Goal: Transaction & Acquisition: Purchase product/service

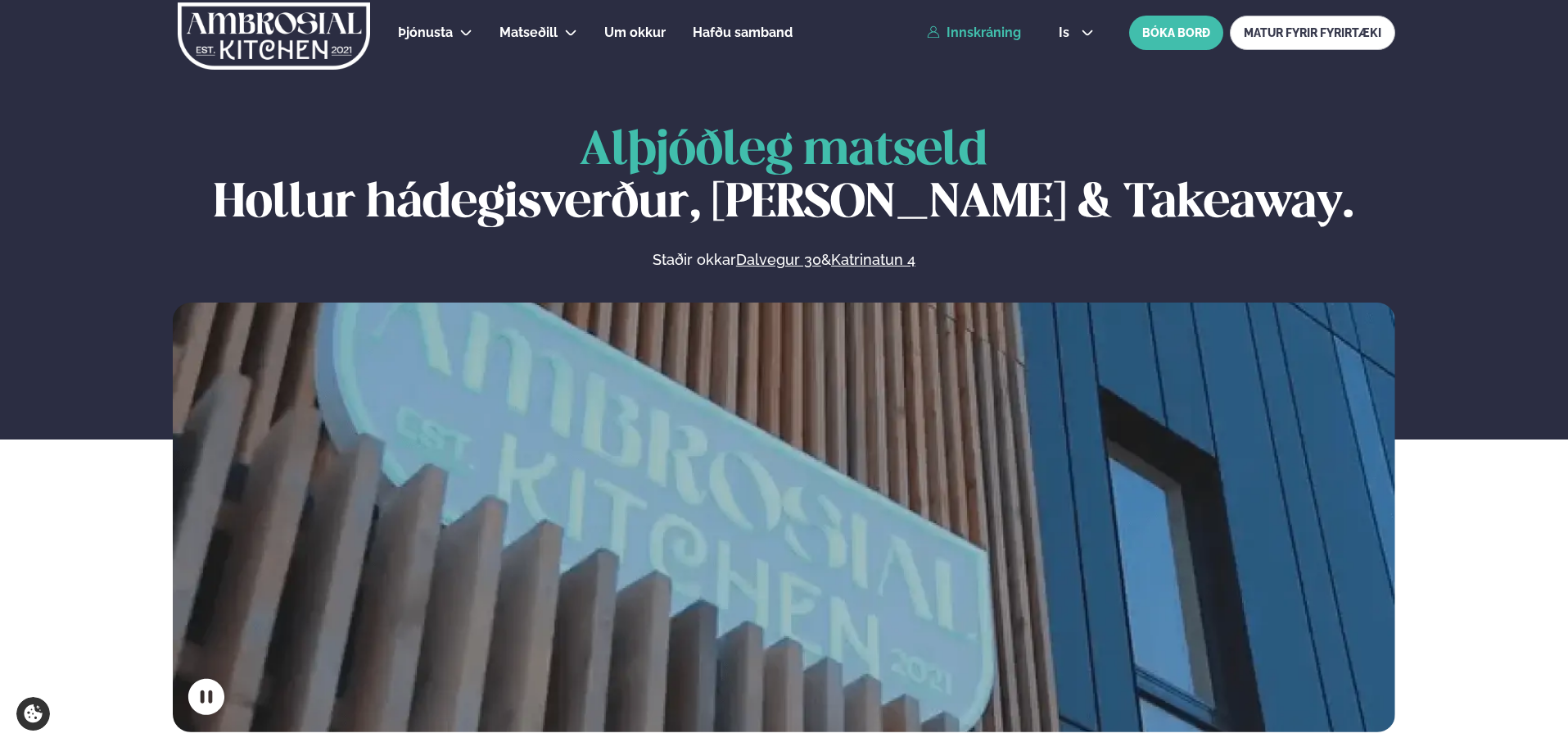
click at [970, 37] on link "Innskráning" at bounding box center [974, 32] width 94 height 14
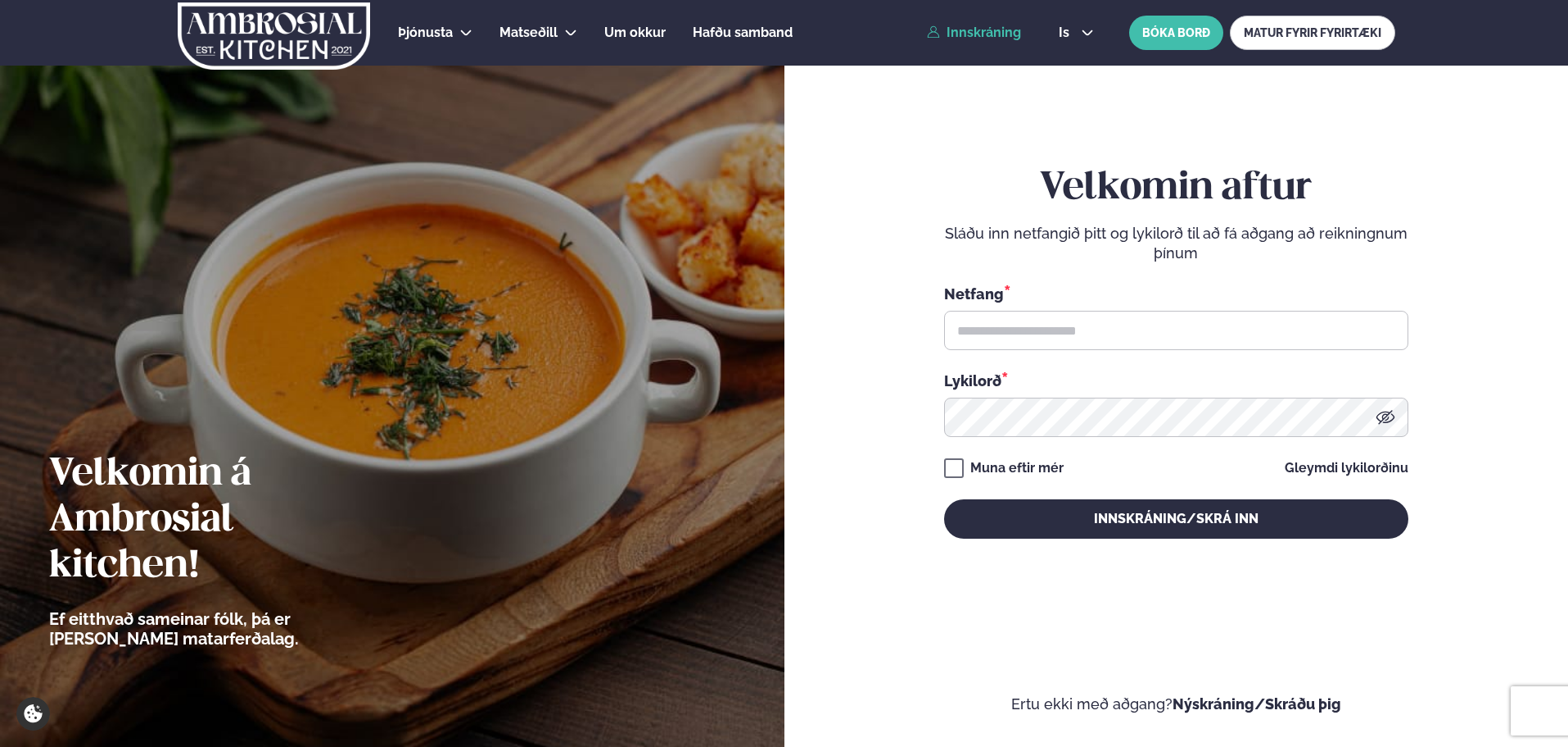
click at [1154, 358] on div "Netfang * Lykilorð *" at bounding box center [1176, 359] width 464 height 154
click at [1154, 338] on input "text" at bounding box center [1176, 329] width 464 height 39
type input "*"
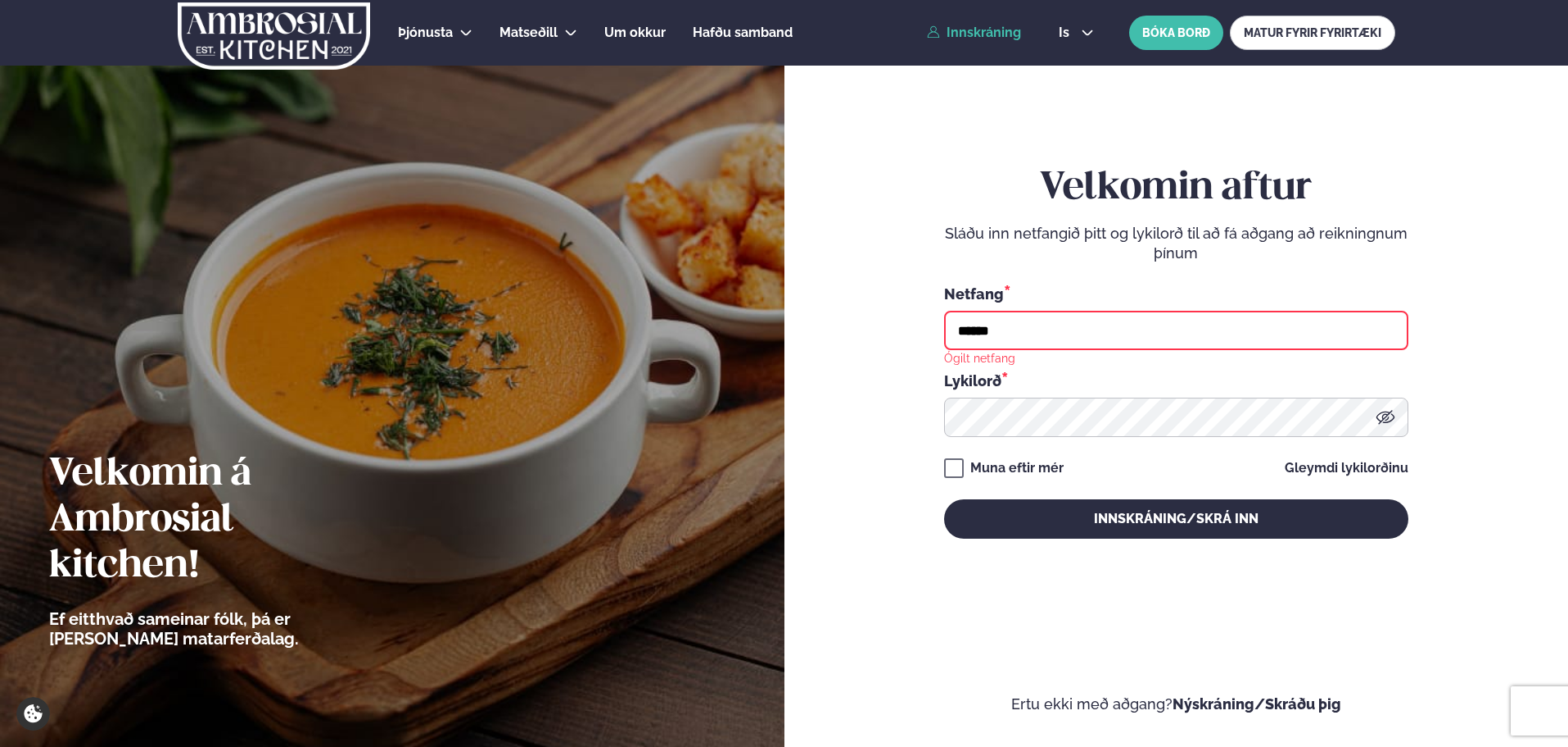
type input "**********"
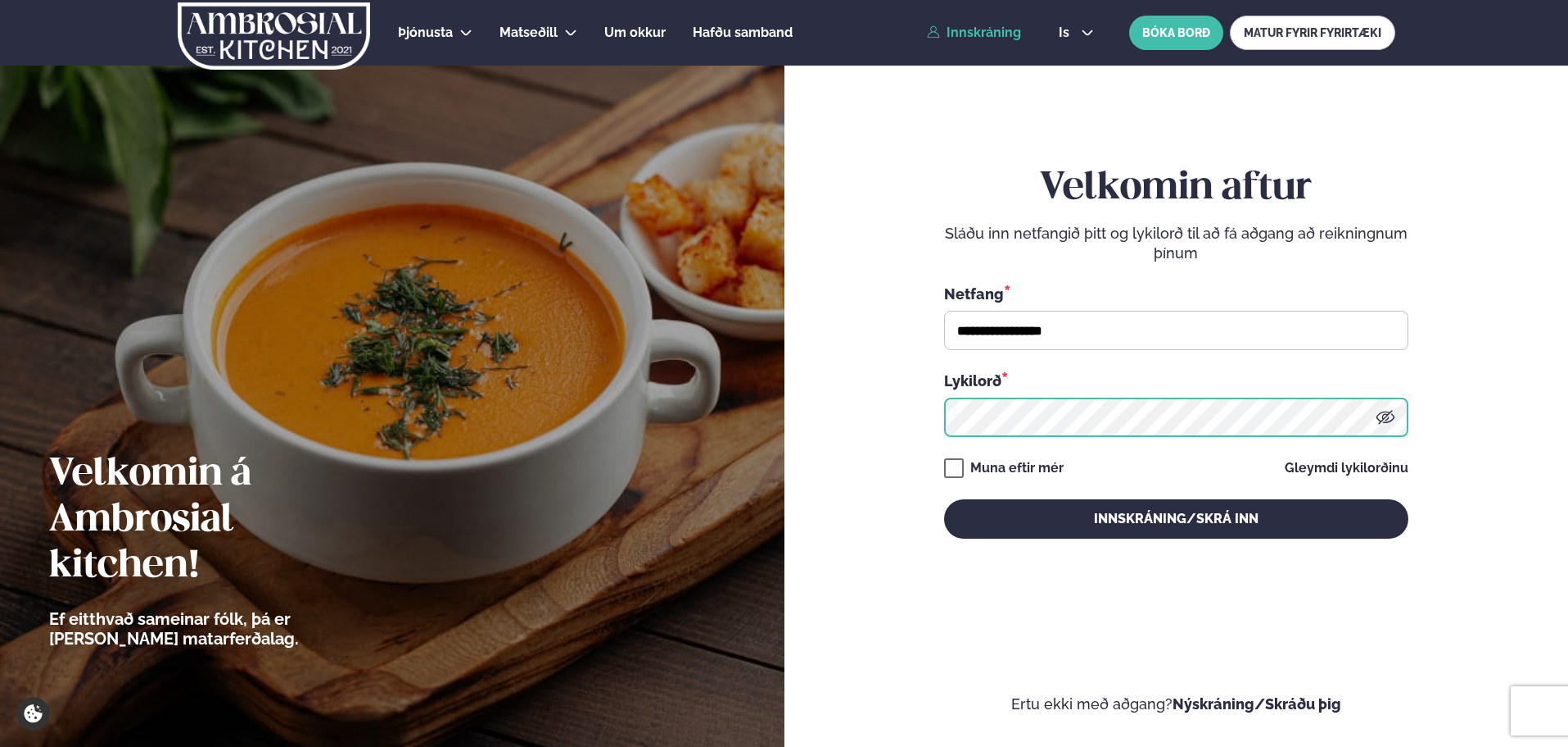
click at [944, 499] on button "Innskráning/Skrá inn" at bounding box center [1176, 518] width 464 height 39
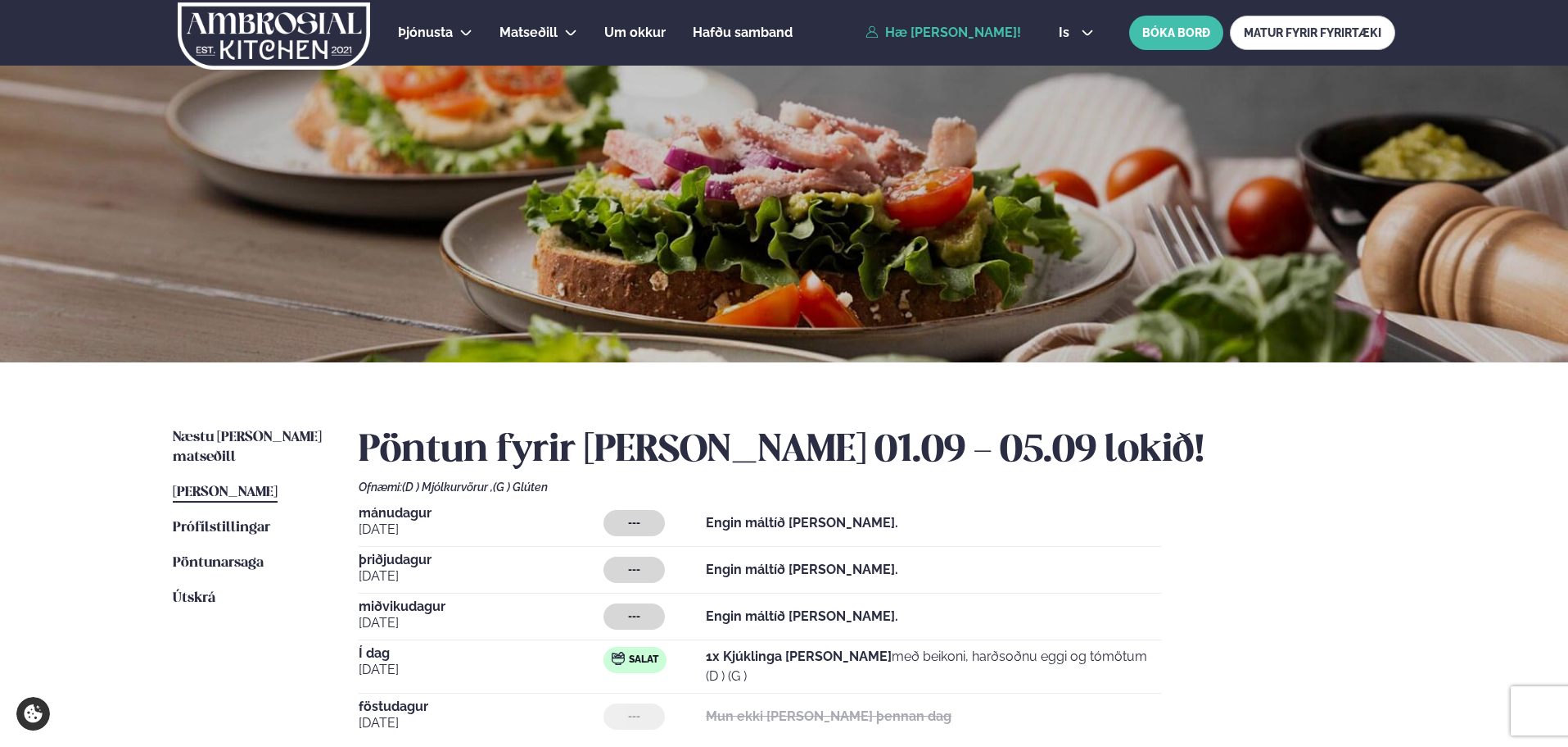
scroll to position [246, 0]
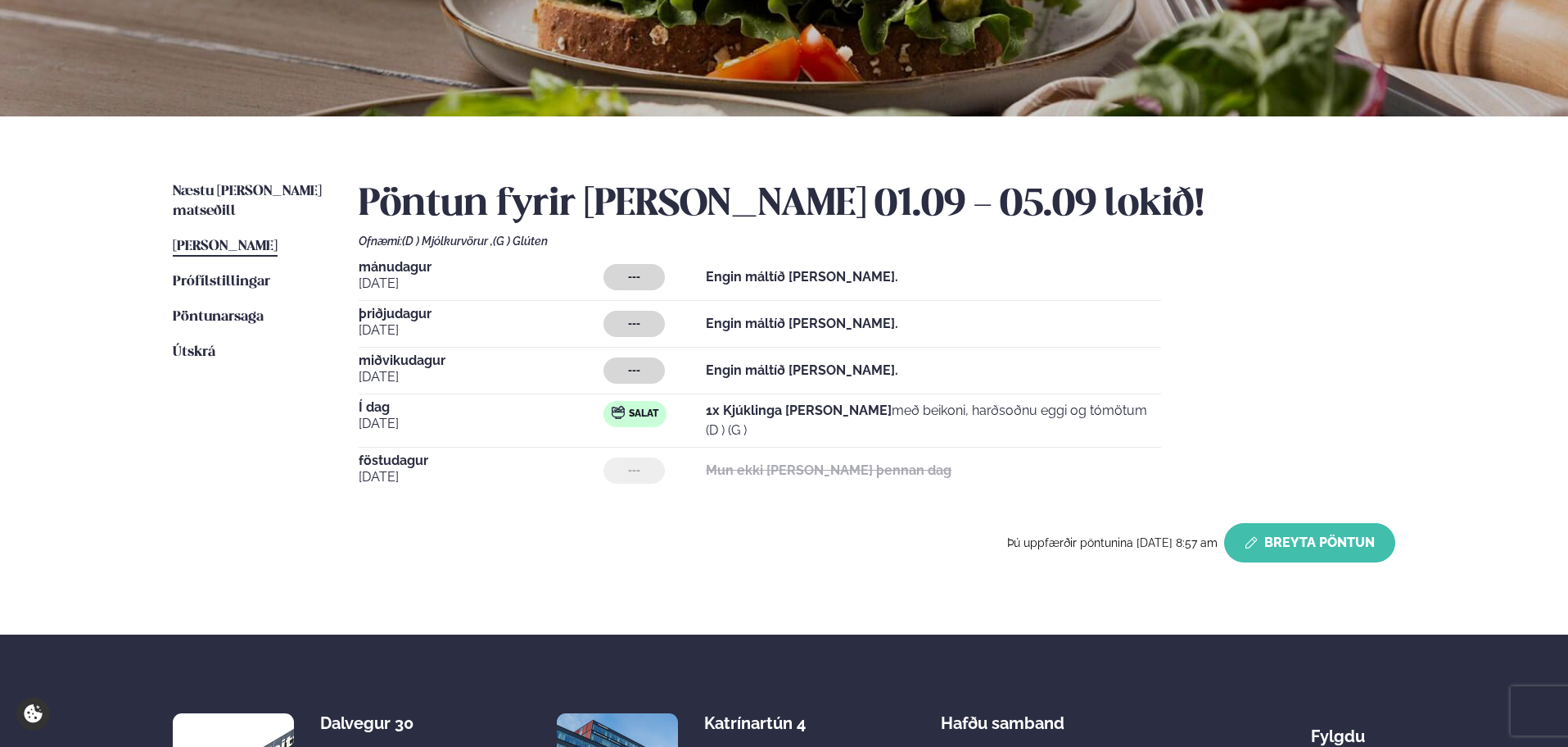
click at [1271, 548] on button "Breyta Pöntun" at bounding box center [1310, 542] width 171 height 39
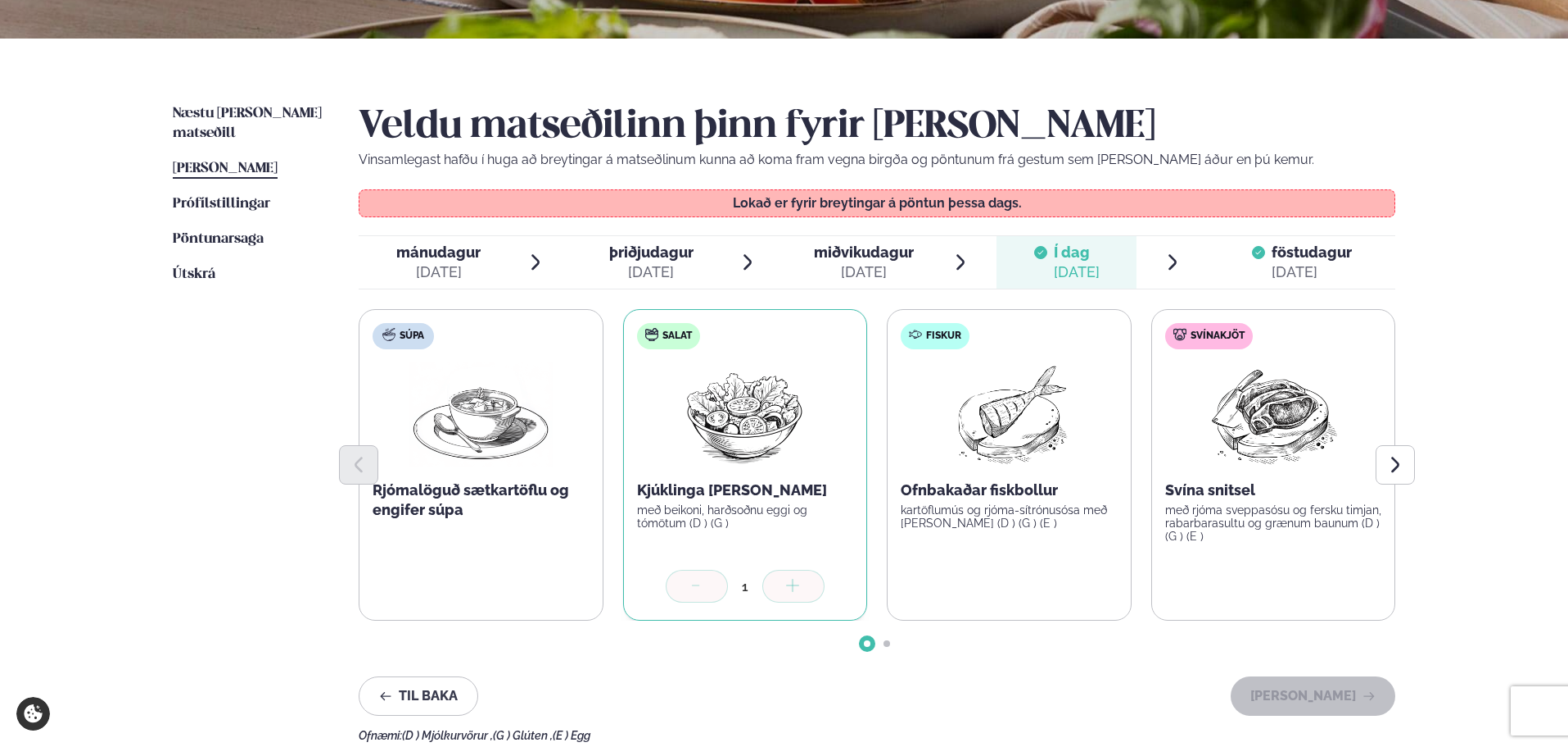
scroll to position [327, 0]
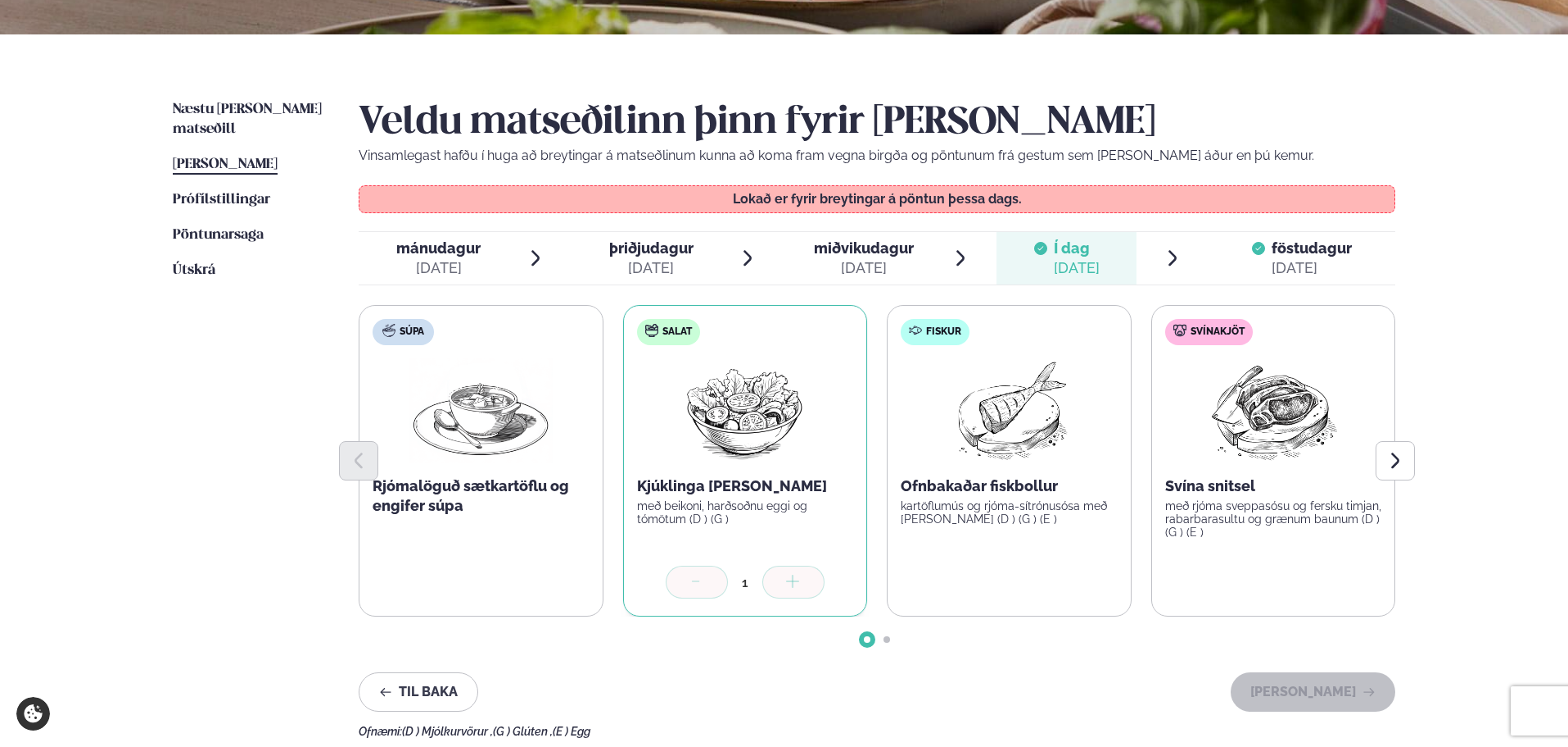
click at [1277, 247] on span "föstudagur" at bounding box center [1312, 248] width 81 height 17
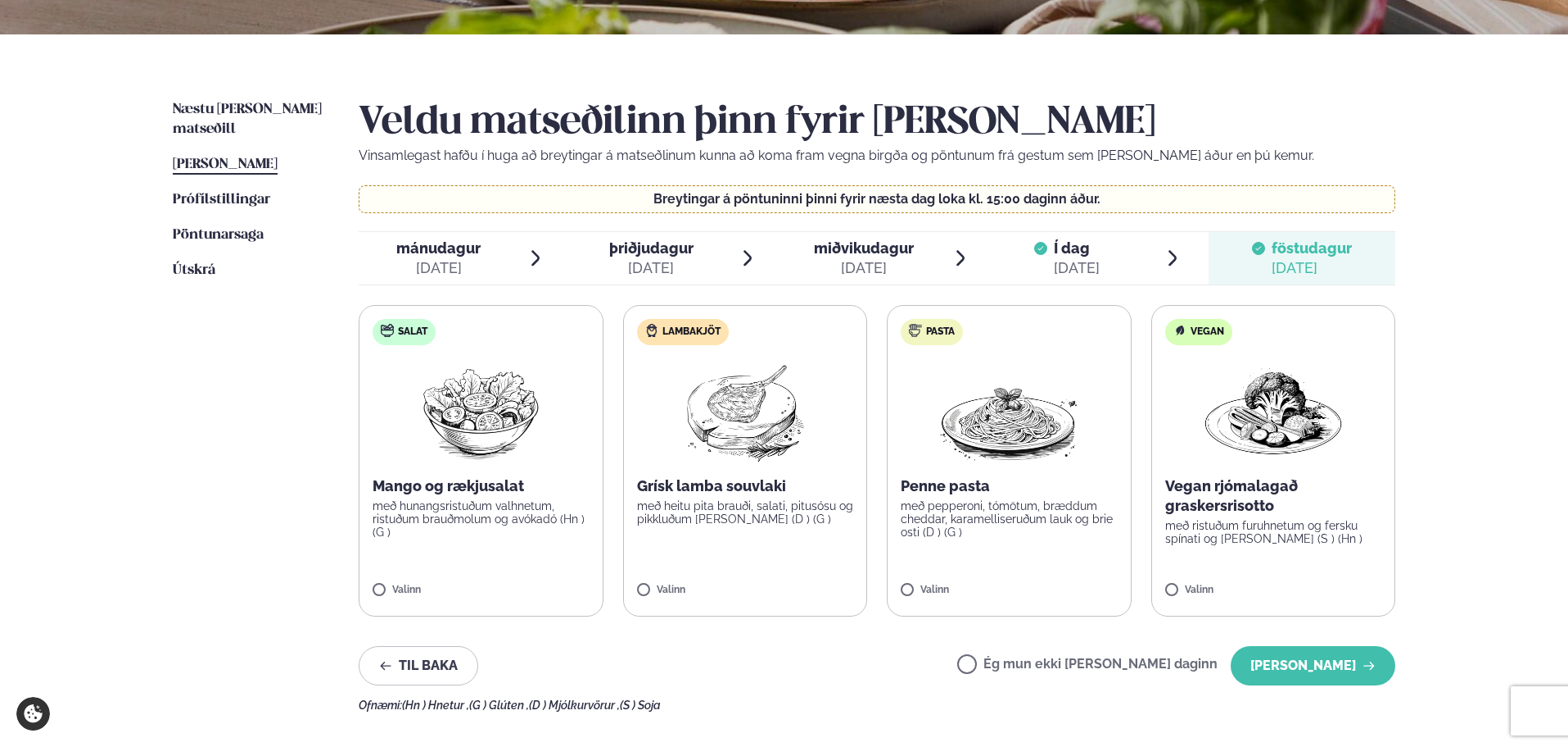
click at [259, 157] on span "[PERSON_NAME]" at bounding box center [225, 164] width 105 height 14
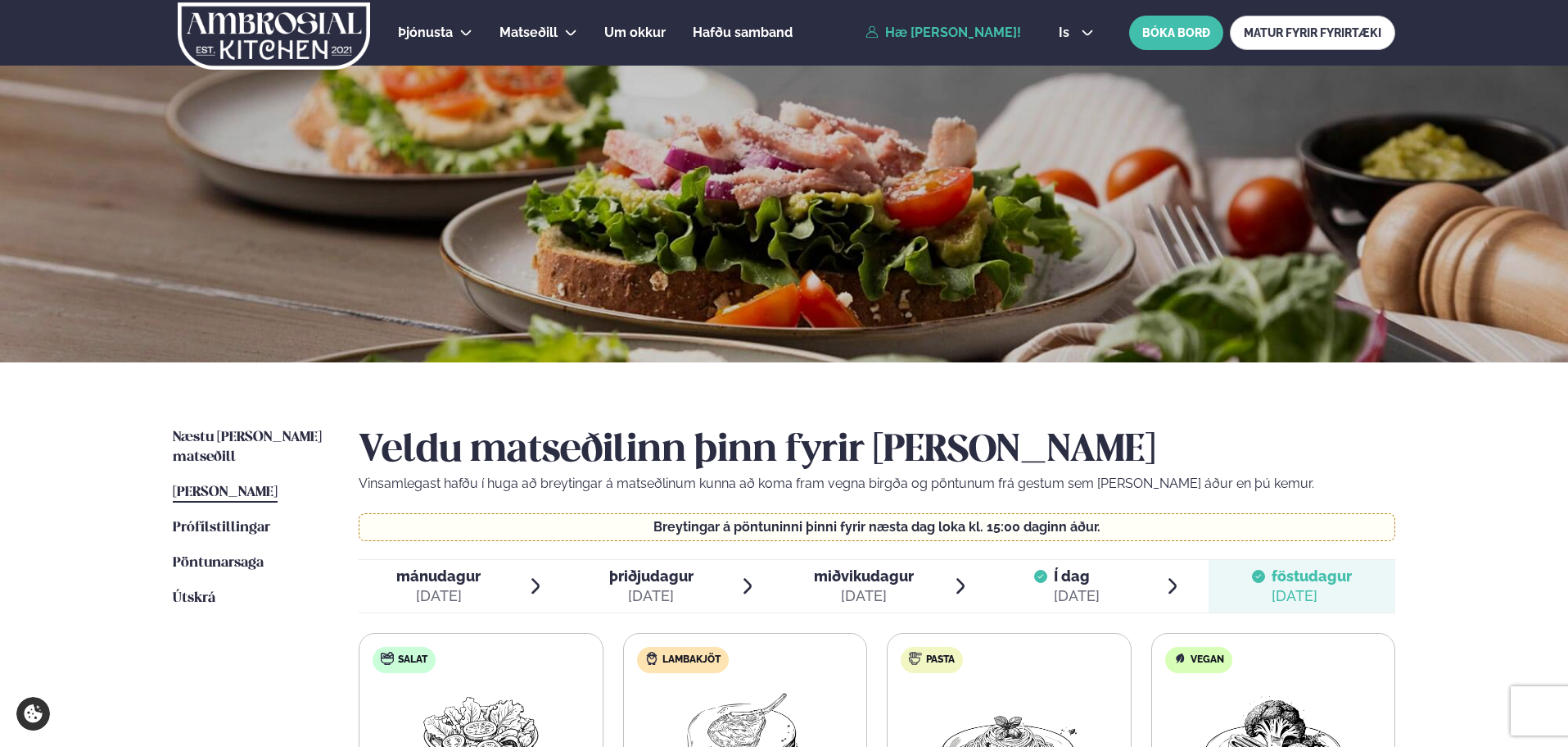
click at [321, 42] on img at bounding box center [273, 36] width 196 height 67
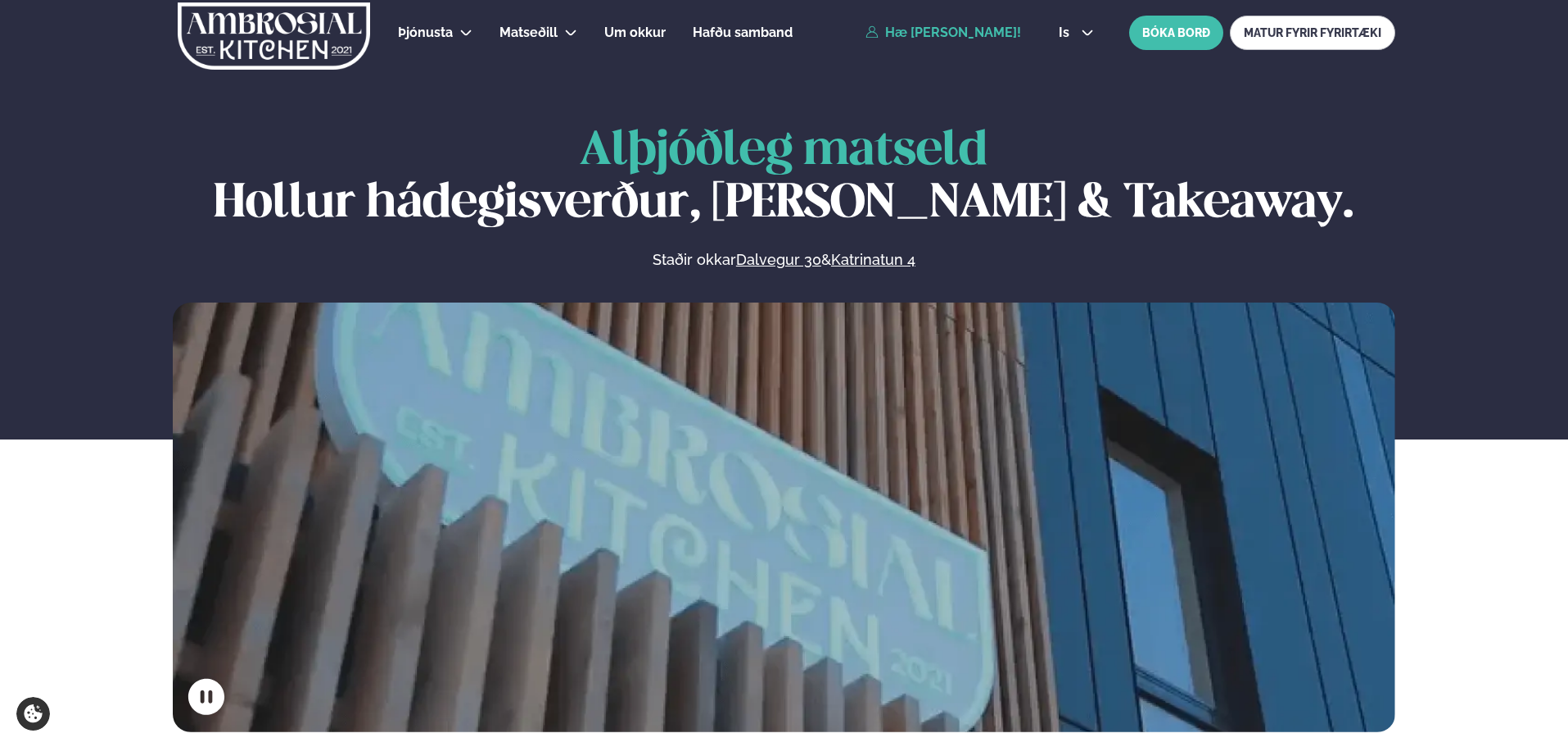
click at [950, 34] on link "Hæ [PERSON_NAME]!" at bounding box center [943, 32] width 155 height 14
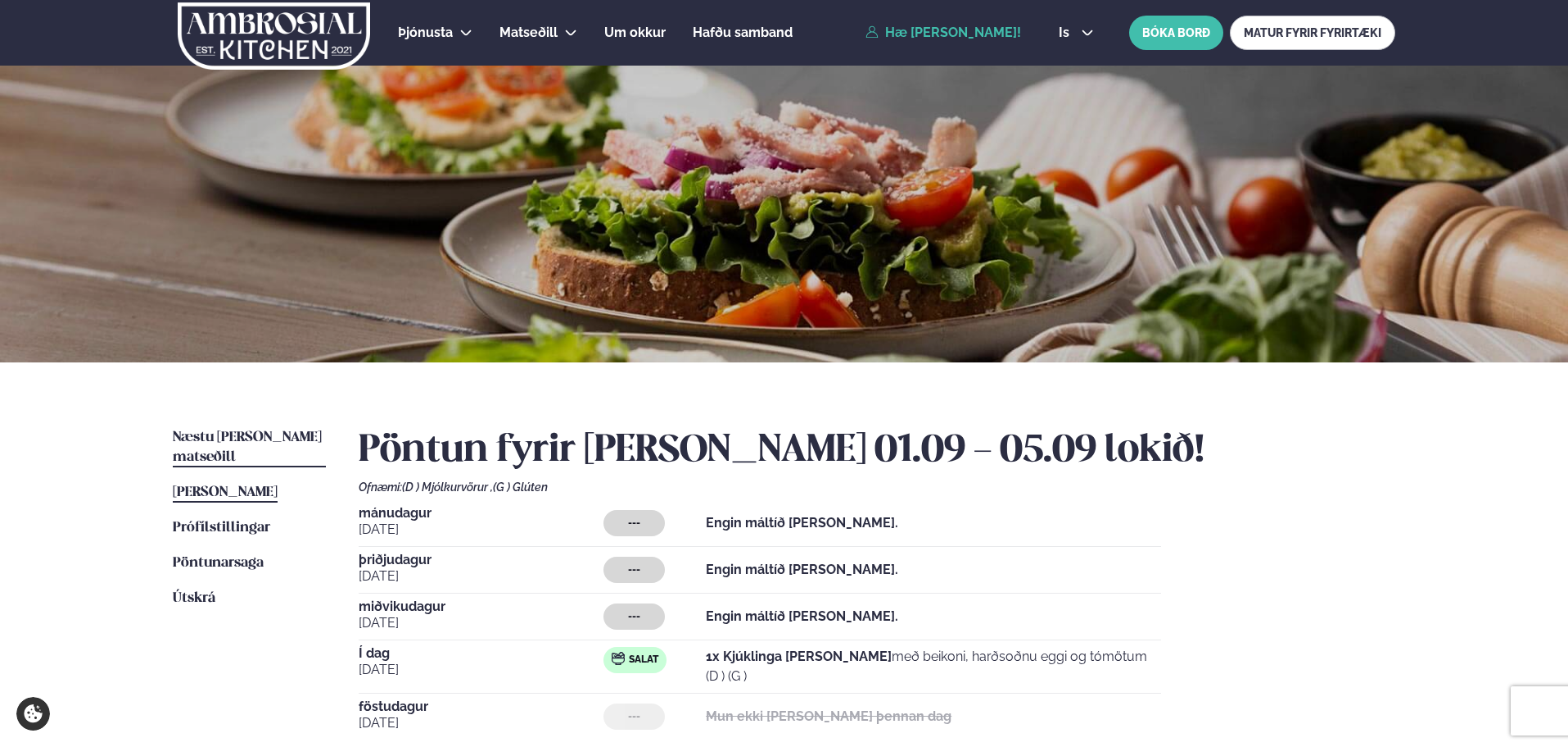
click at [282, 433] on span "Næstu [PERSON_NAME] matseðill" at bounding box center [247, 446] width 149 height 34
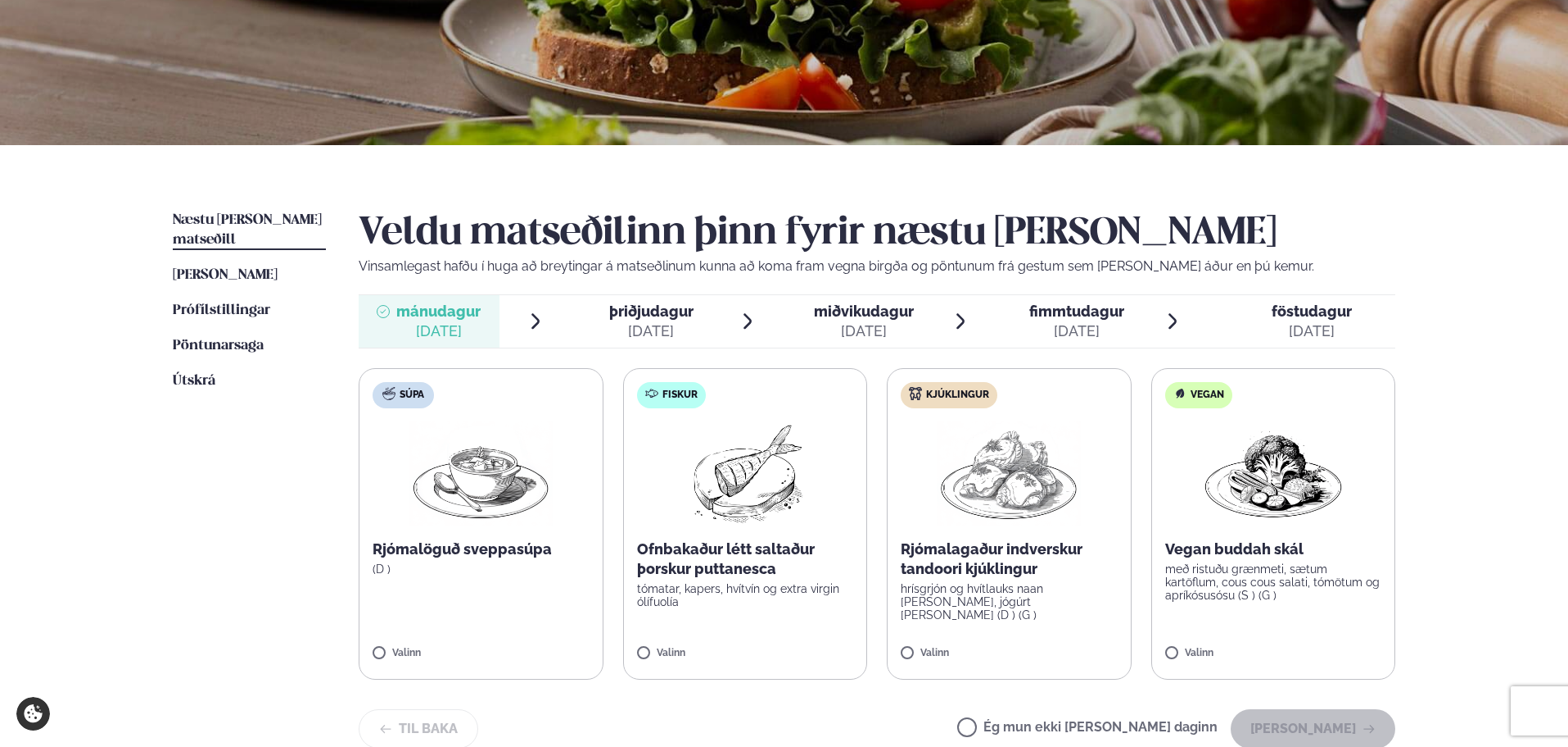
scroll to position [246, 0]
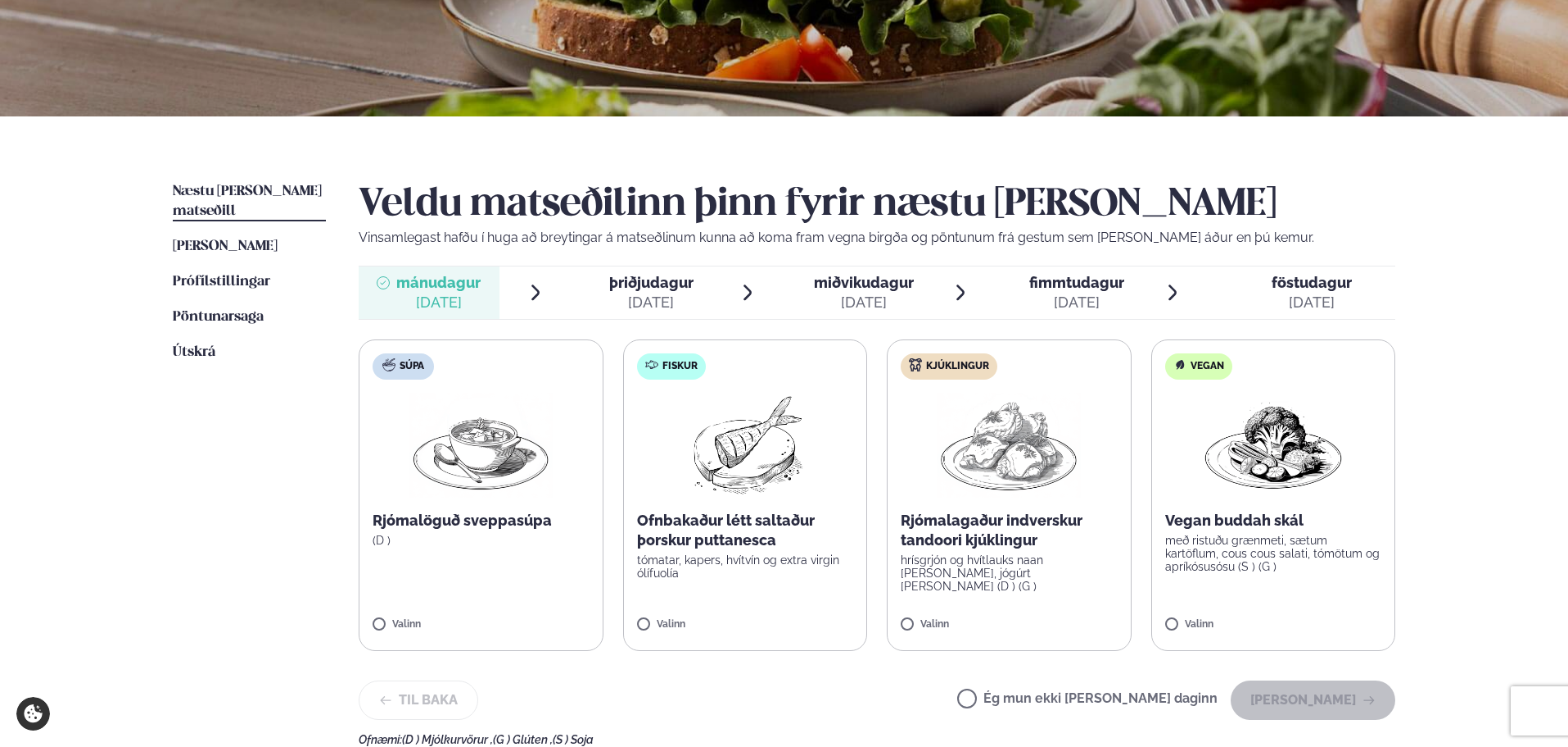
click at [643, 273] on div "þriðjudagur þri." at bounding box center [652, 282] width 84 height 19
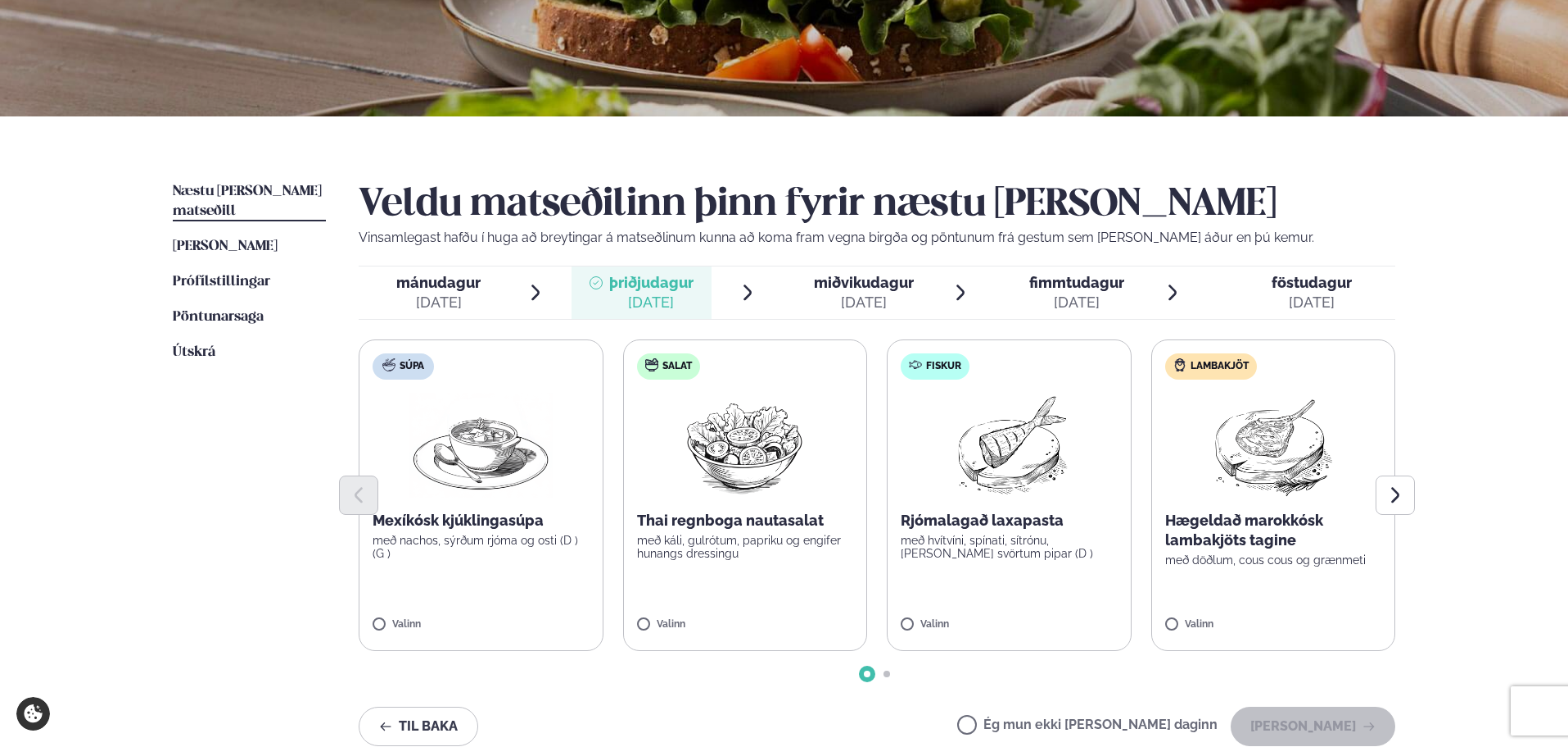
click at [667, 297] on div "[DATE]" at bounding box center [652, 302] width 84 height 19
click at [464, 499] on div at bounding box center [877, 494] width 1036 height 39
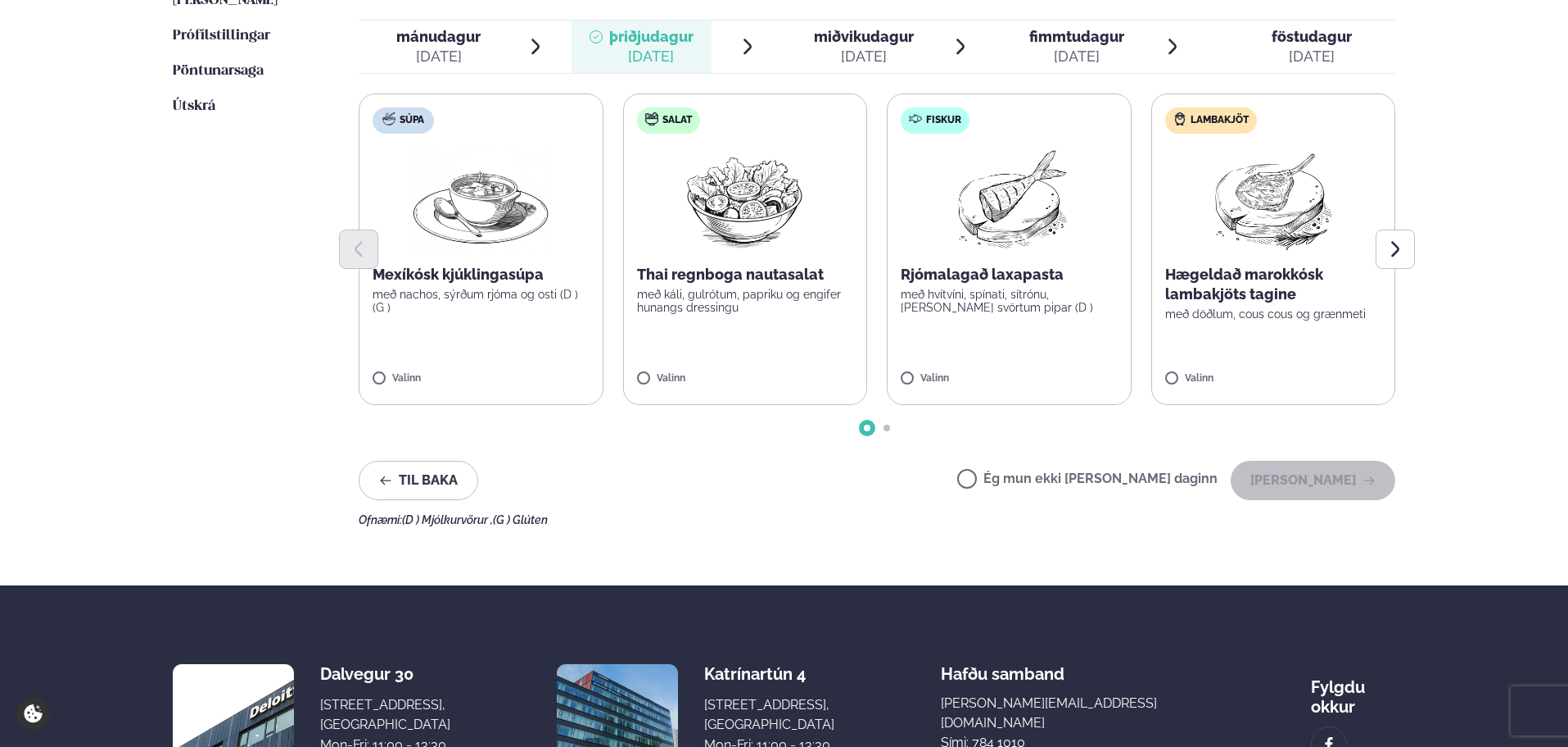
click at [472, 269] on div at bounding box center [877, 249] width 1036 height 39
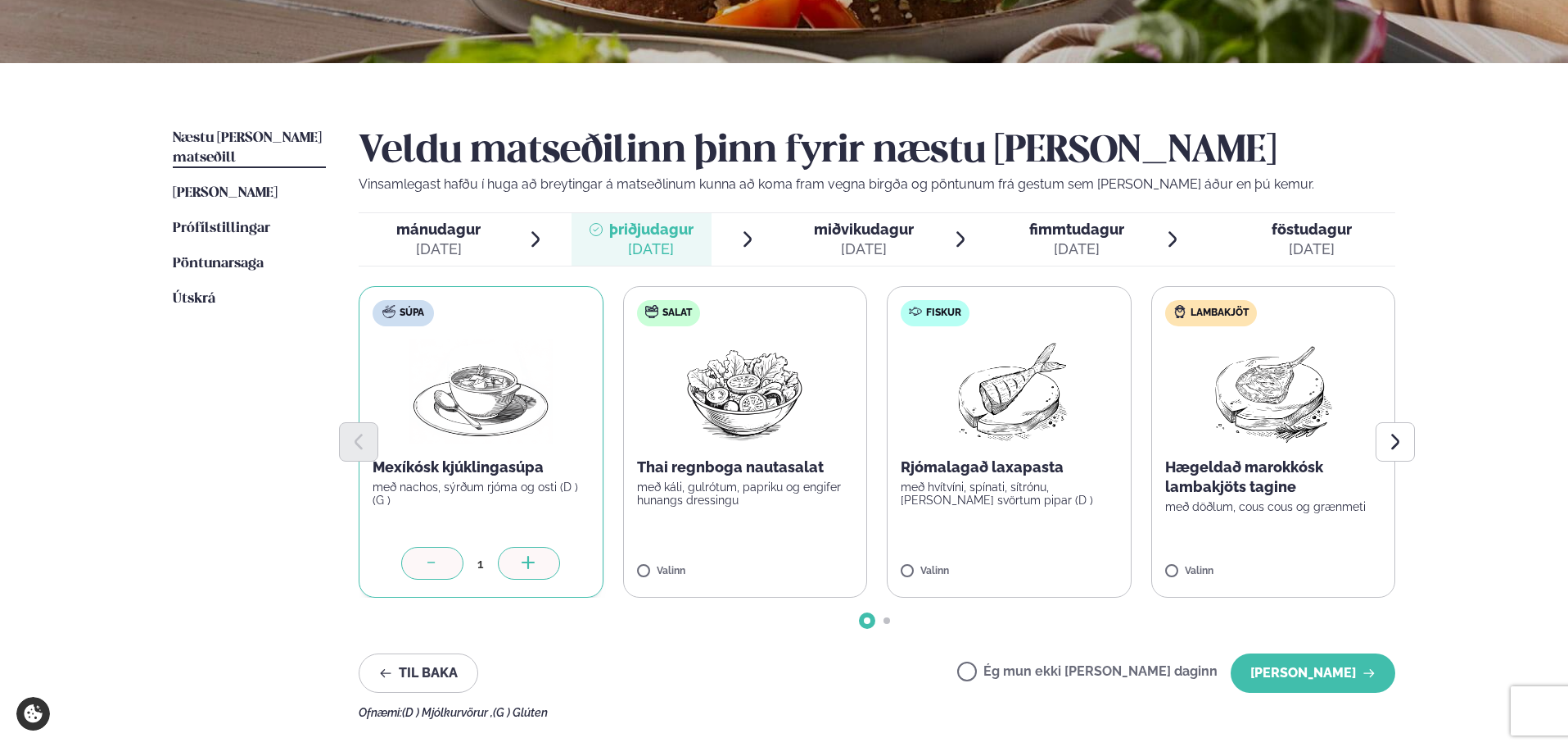
scroll to position [327, 0]
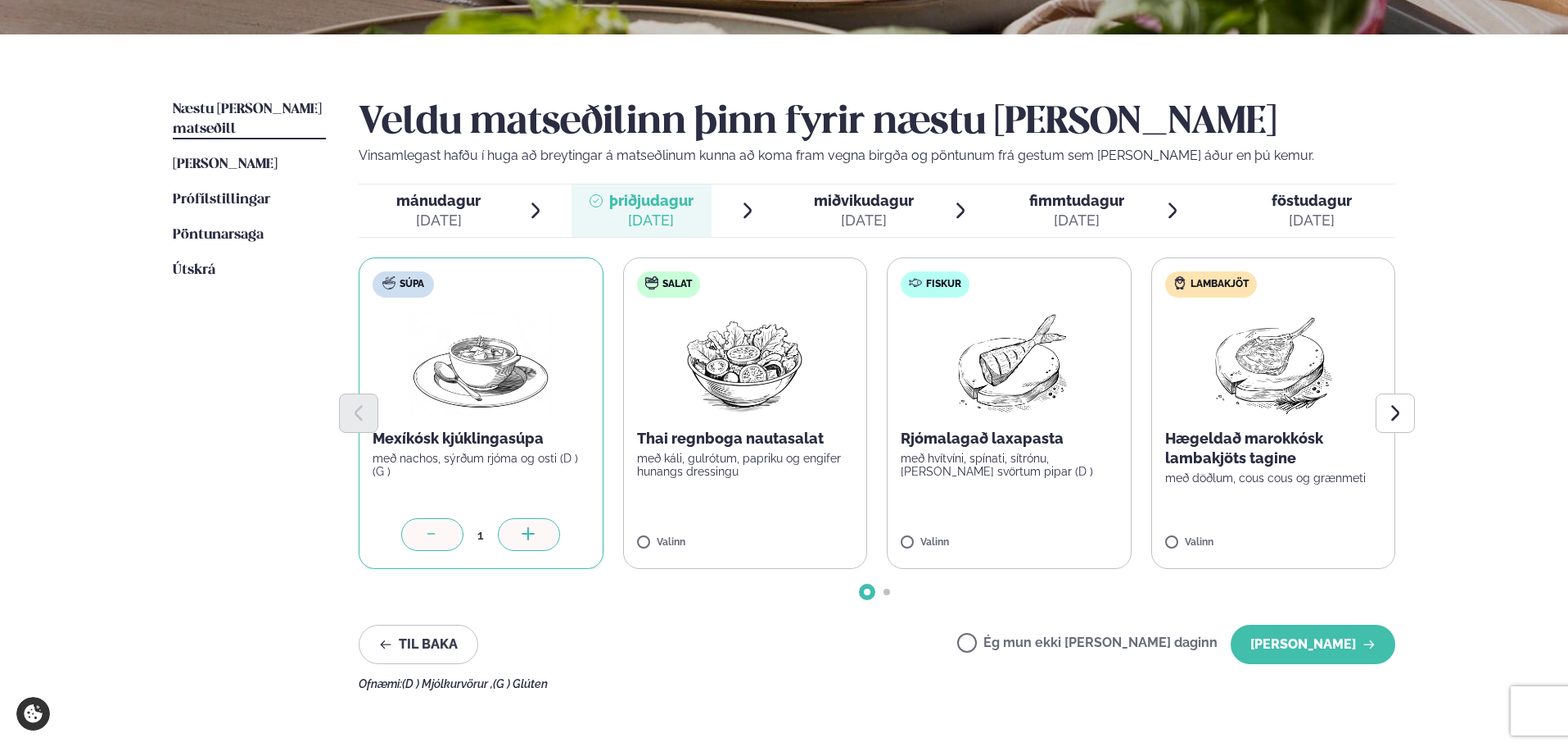
click at [875, 213] on div "[DATE]" at bounding box center [864, 220] width 100 height 19
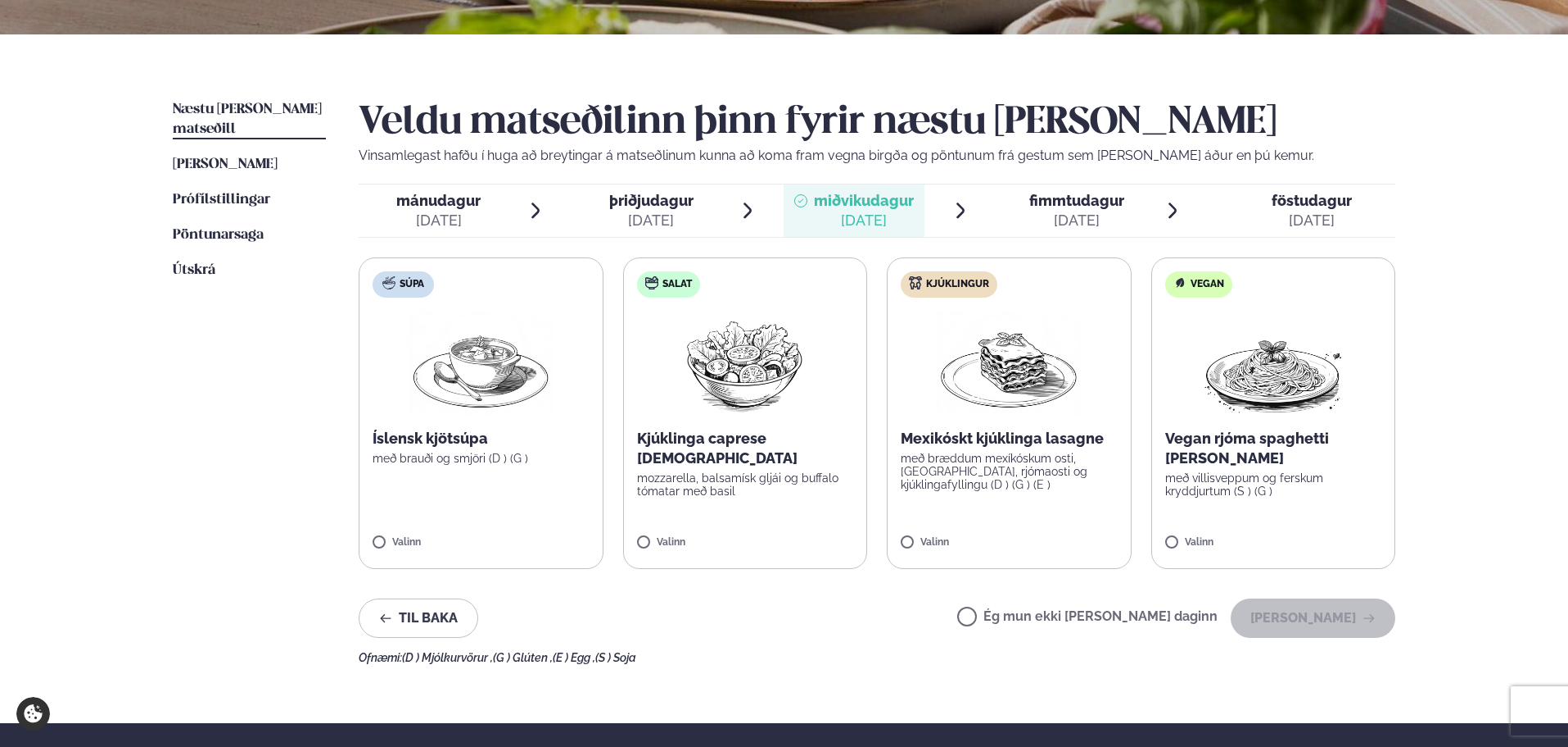
click at [743, 399] on img at bounding box center [745, 362] width 145 height 105
click at [1053, 214] on div "[DATE]" at bounding box center [1077, 220] width 95 height 19
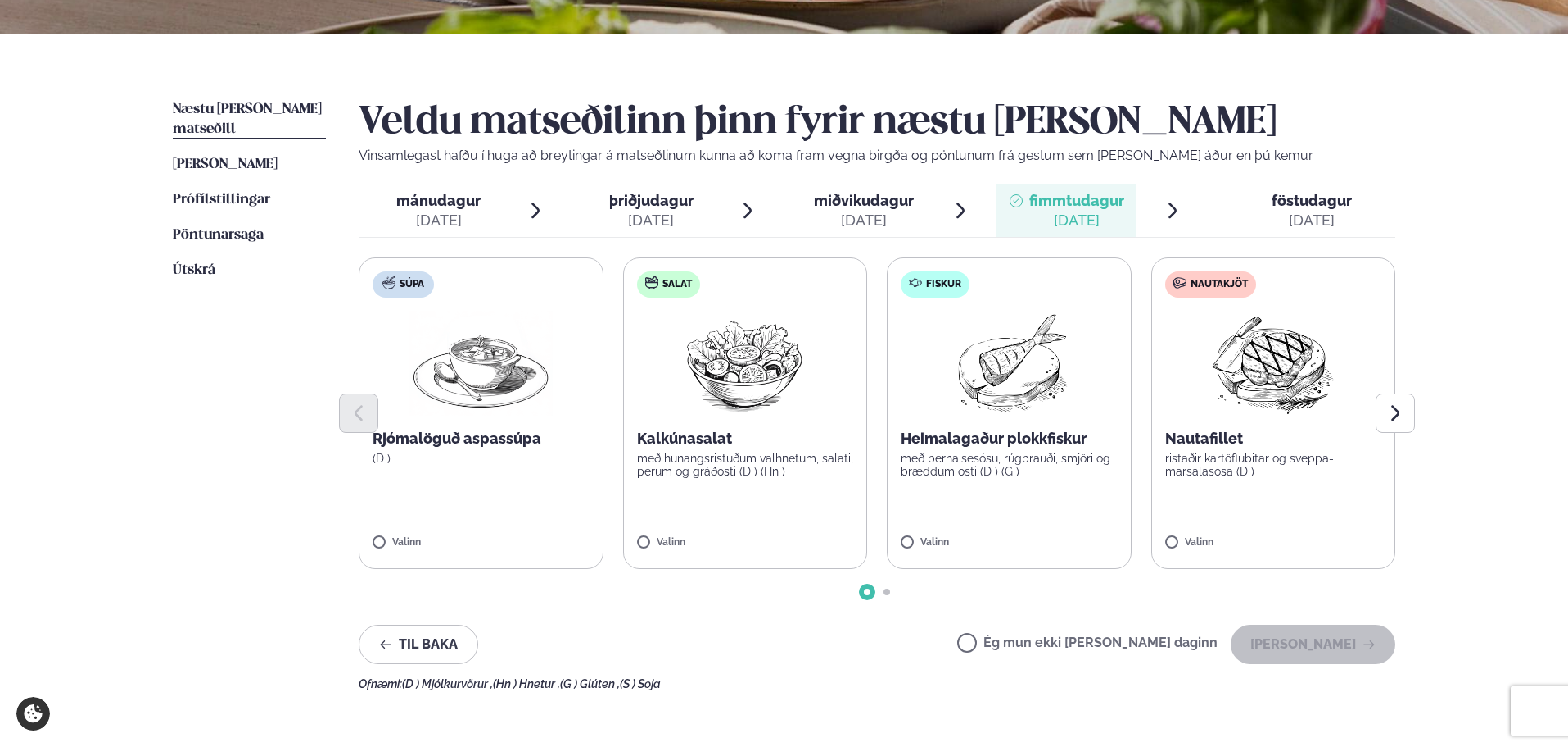
click at [740, 405] on div at bounding box center [877, 413] width 1036 height 39
click at [729, 387] on img at bounding box center [745, 362] width 145 height 105
click at [1311, 198] on span "föstudagur" at bounding box center [1312, 201] width 81 height 17
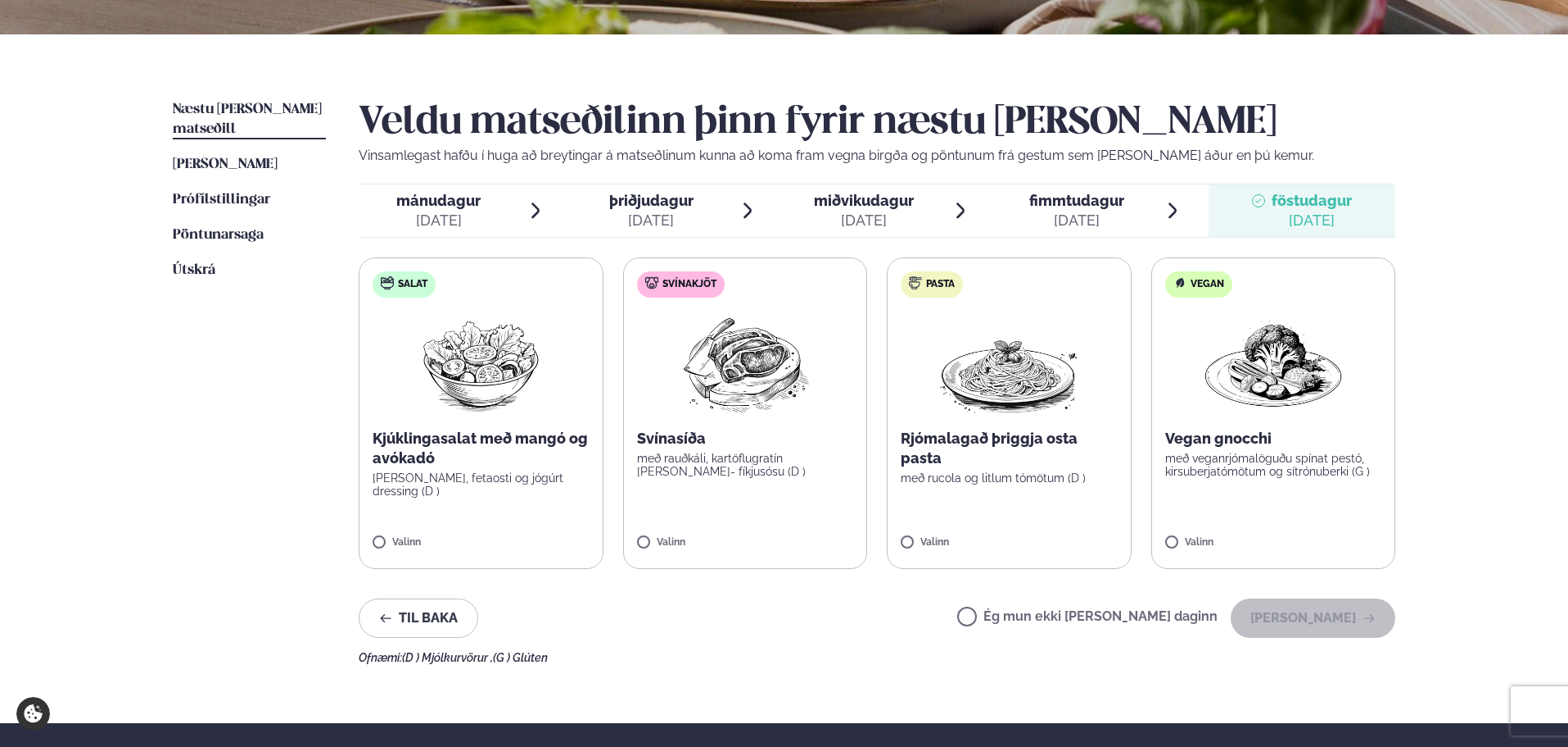
click at [1082, 617] on label "Ég mun ekki [PERSON_NAME] daginn" at bounding box center [1087, 618] width 260 height 17
click at [464, 215] on div "[DATE]" at bounding box center [439, 220] width 84 height 19
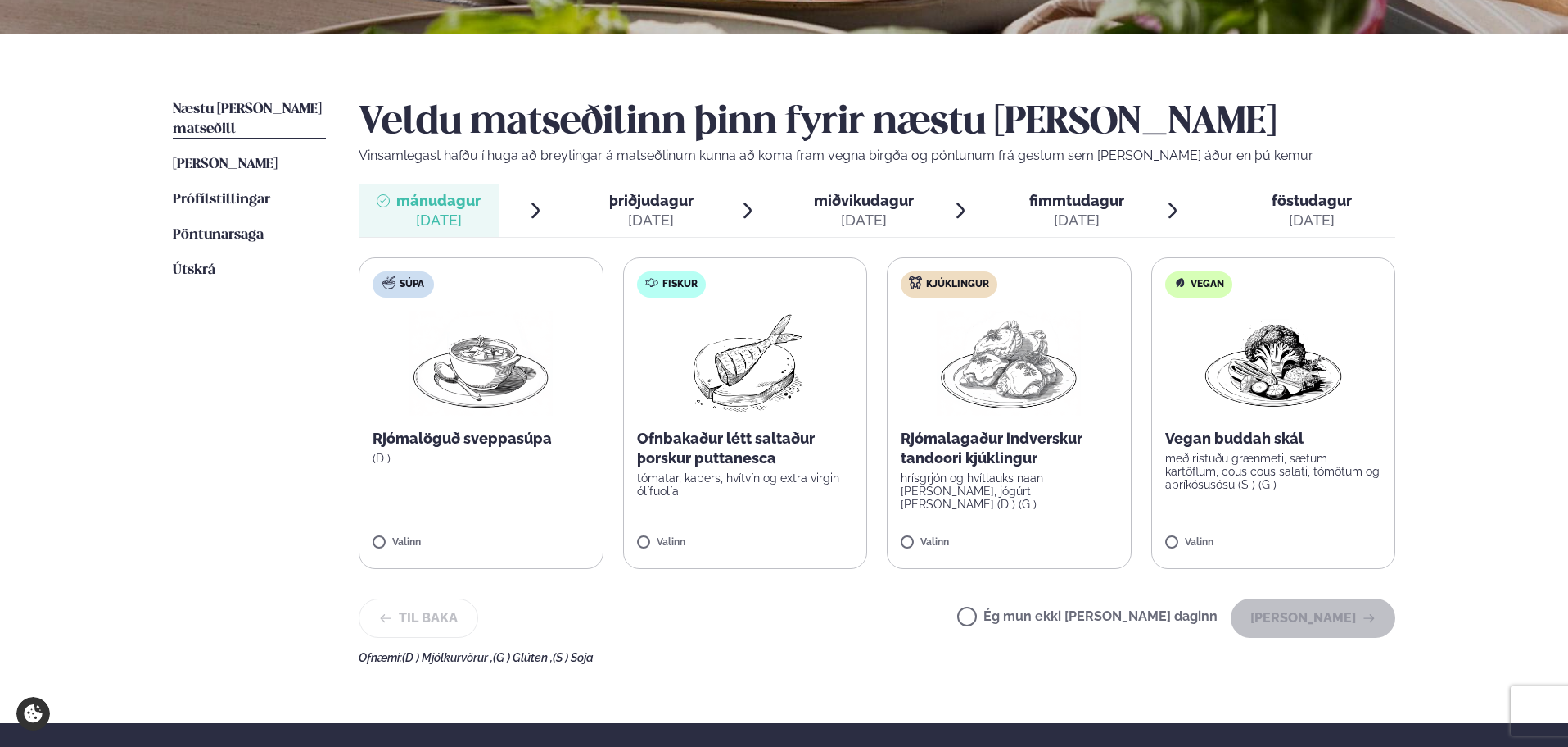
click at [98, 106] on div "Þjónusta Hádegismatur fyrir fyrirtæki Fyrirtækja veitingar Einkapartý Matseðill…" at bounding box center [784, 367] width 1568 height 1389
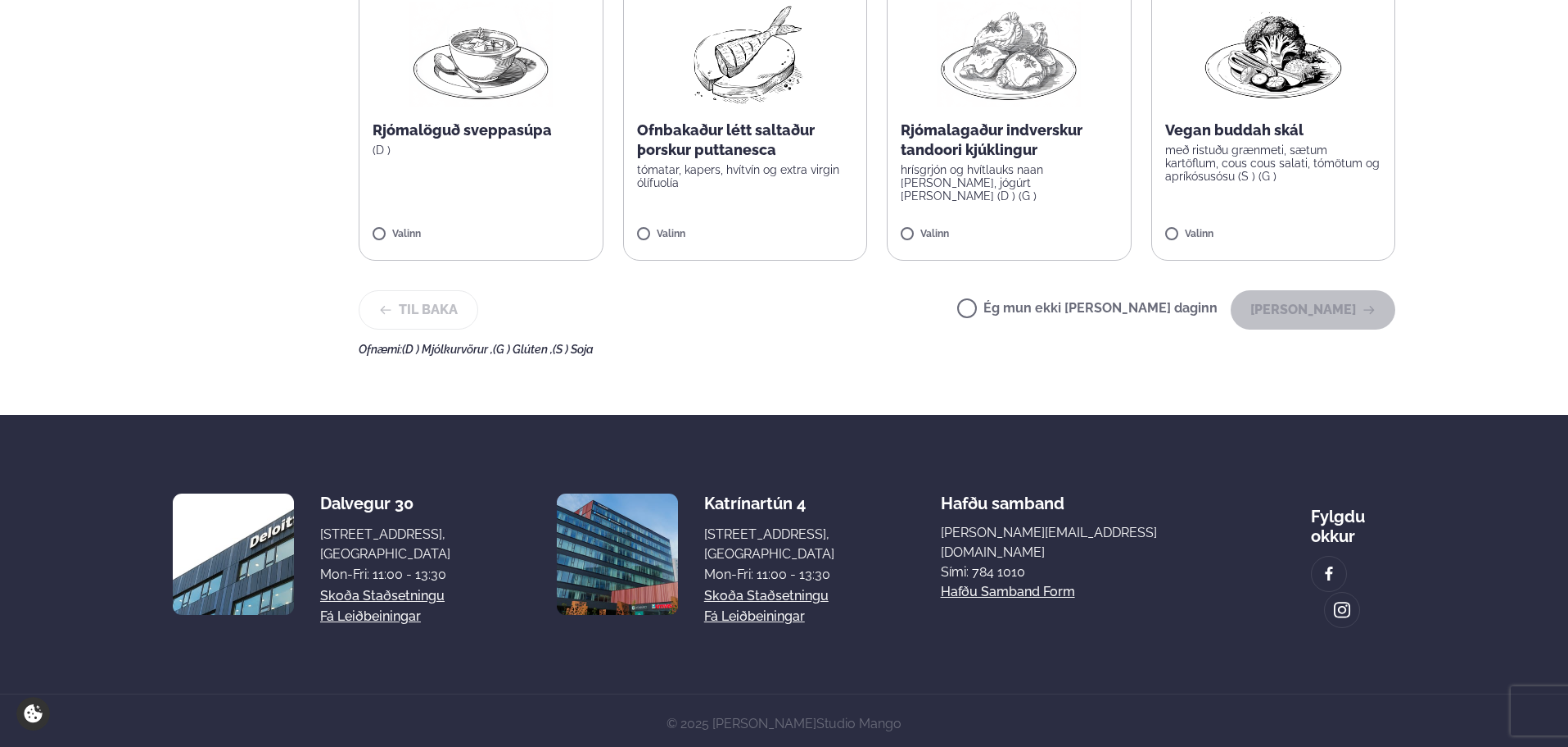
scroll to position [308, 0]
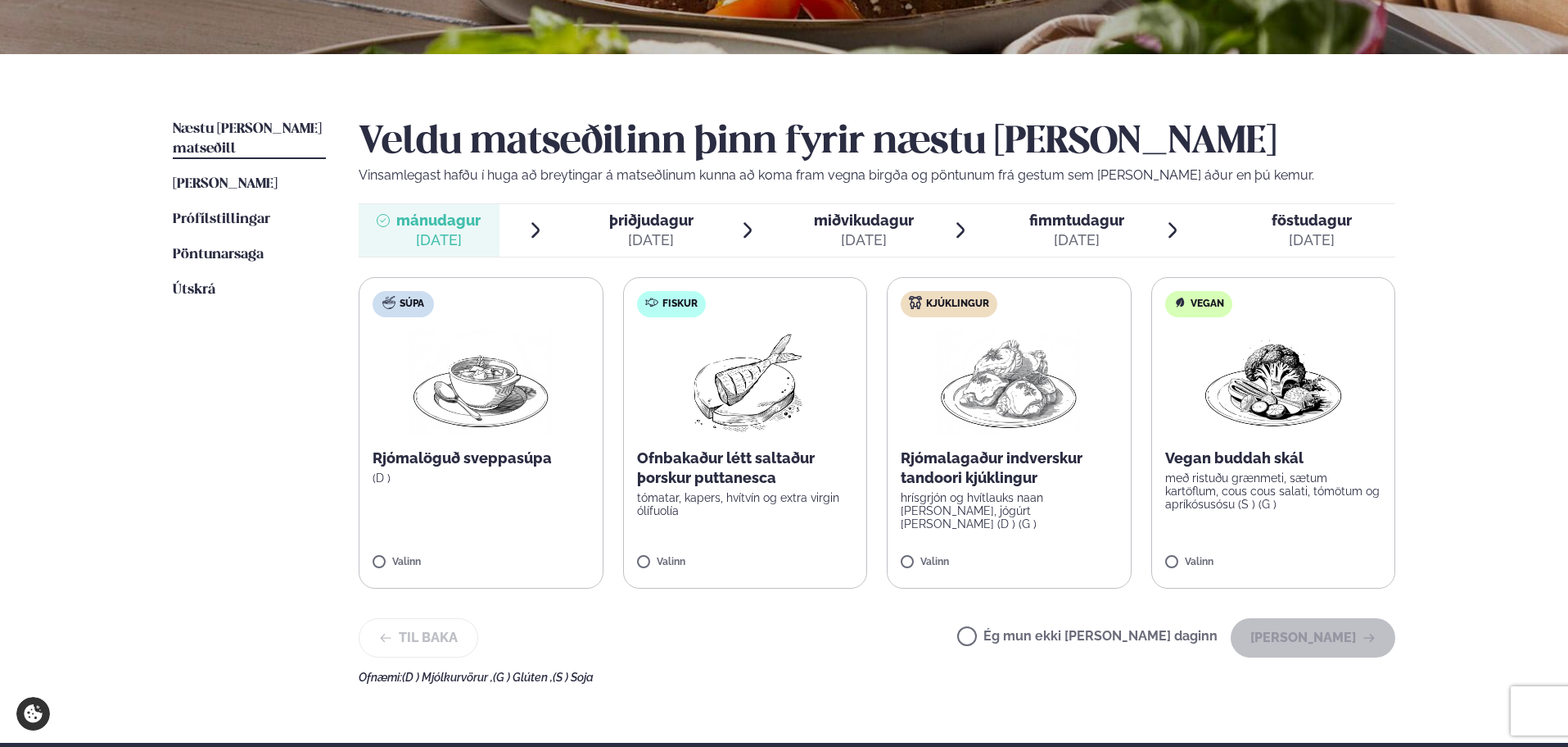
click at [984, 484] on p "Rjómalagaður indverskur tandoori kjúklingur" at bounding box center [1010, 468] width 217 height 39
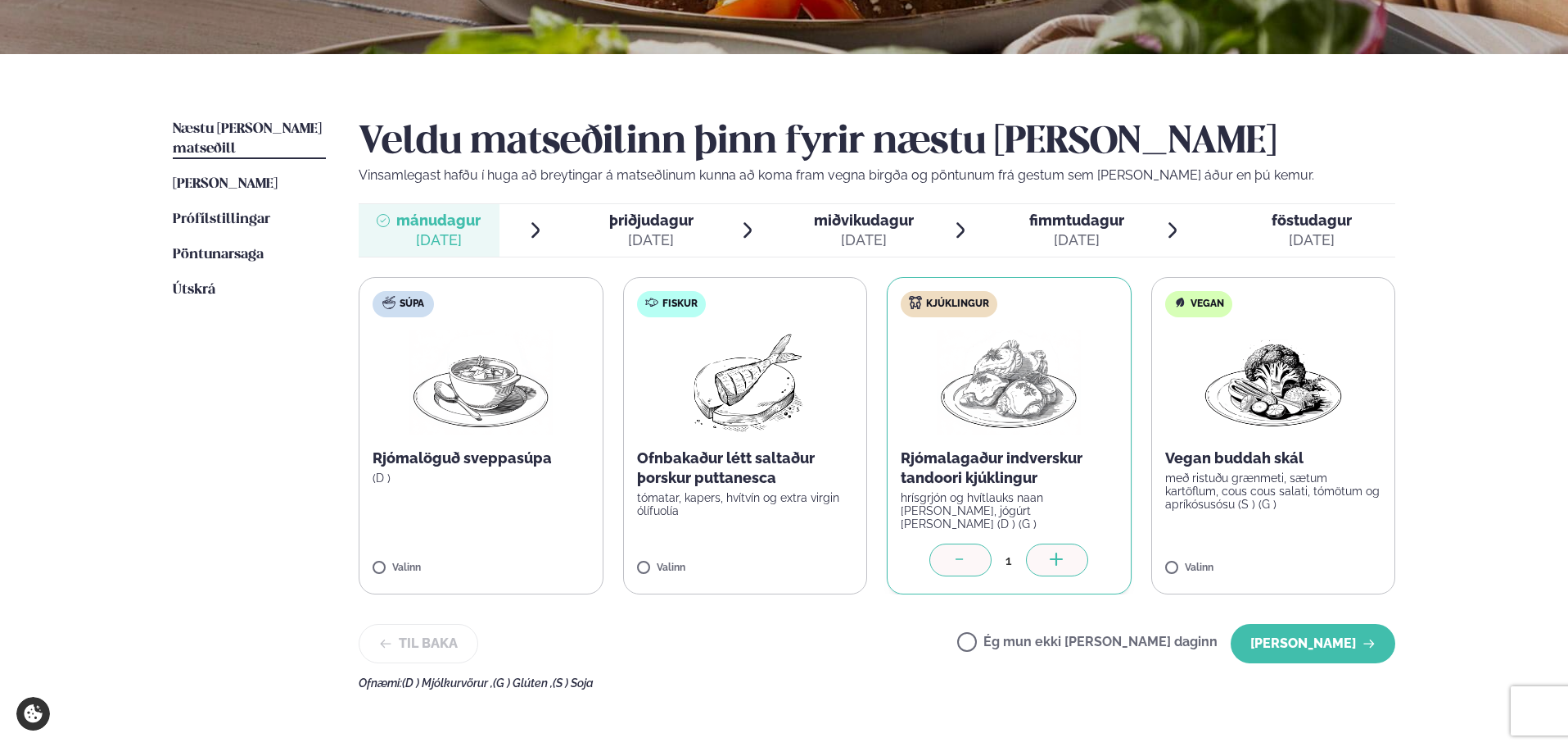
click at [984, 484] on p "Rjómalagaður indverskur tandoori kjúklingur" at bounding box center [1010, 468] width 217 height 39
click at [1309, 644] on button "[PERSON_NAME]" at bounding box center [1314, 642] width 165 height 39
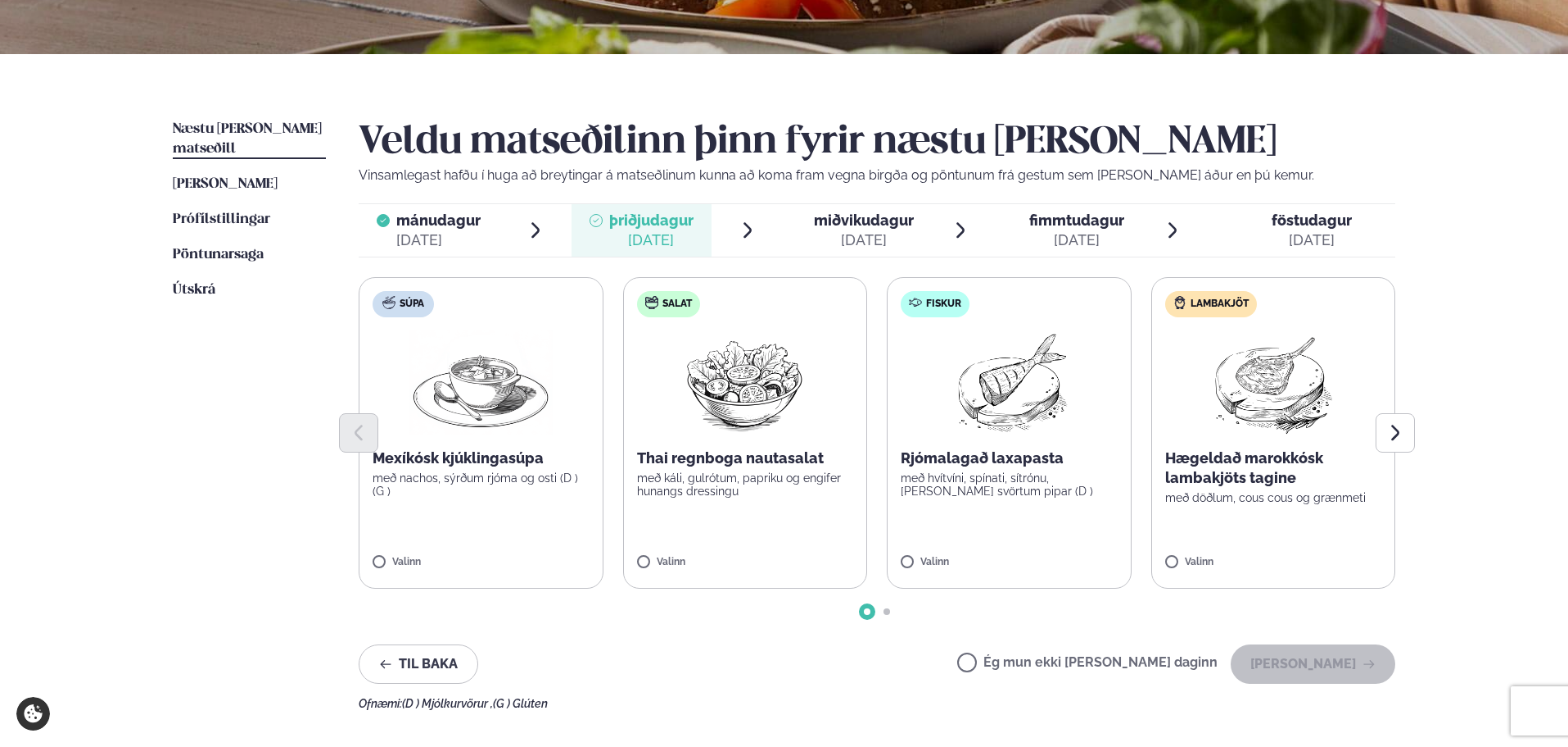
click at [507, 411] on img at bounding box center [481, 382] width 144 height 105
click at [1305, 660] on button "[PERSON_NAME]" at bounding box center [1314, 663] width 165 height 39
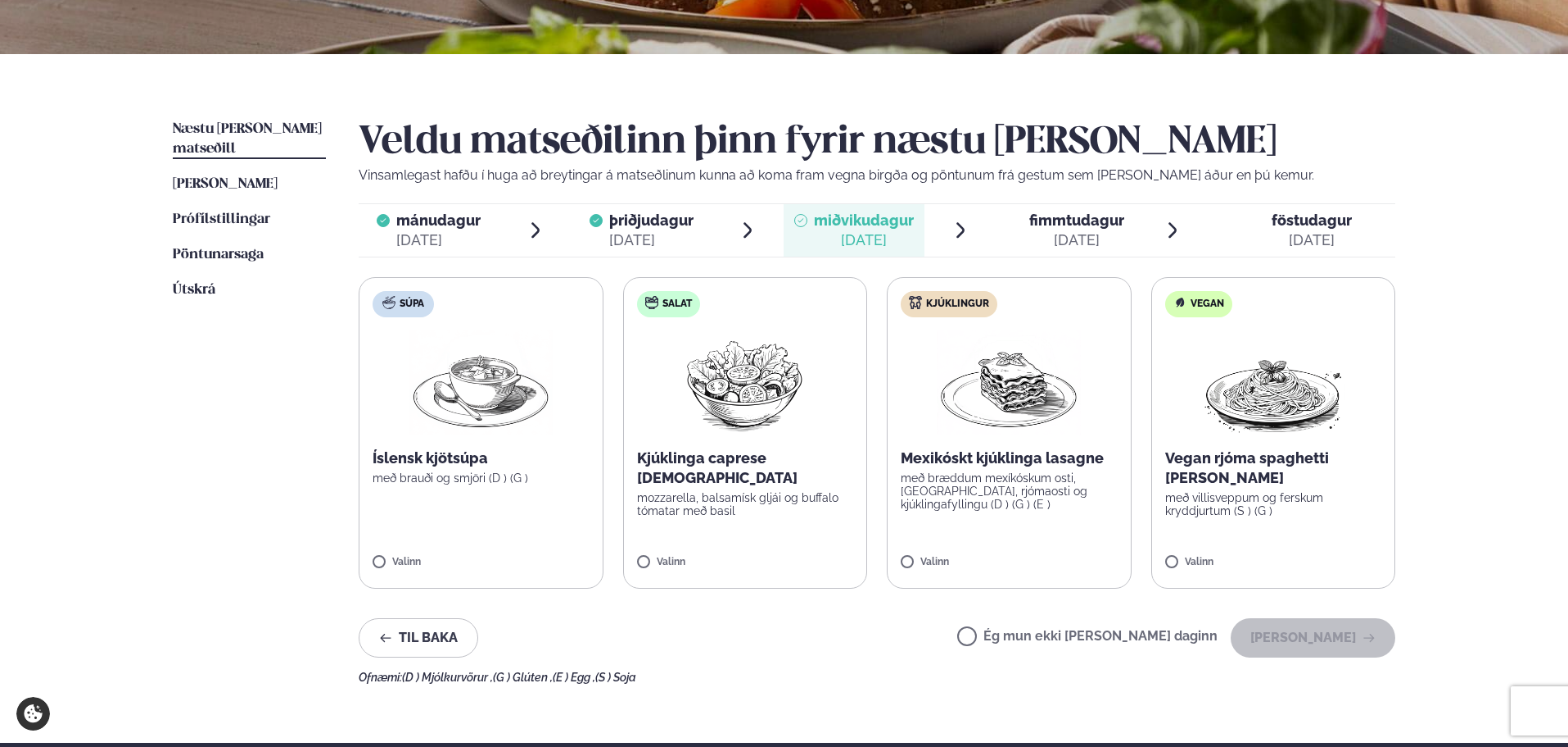
click at [770, 497] on p "mozzarella, balsamísk gljái og buffalo tómatar með basil" at bounding box center [746, 503] width 217 height 26
click at [1369, 639] on icon "button" at bounding box center [1369, 638] width 13 height 13
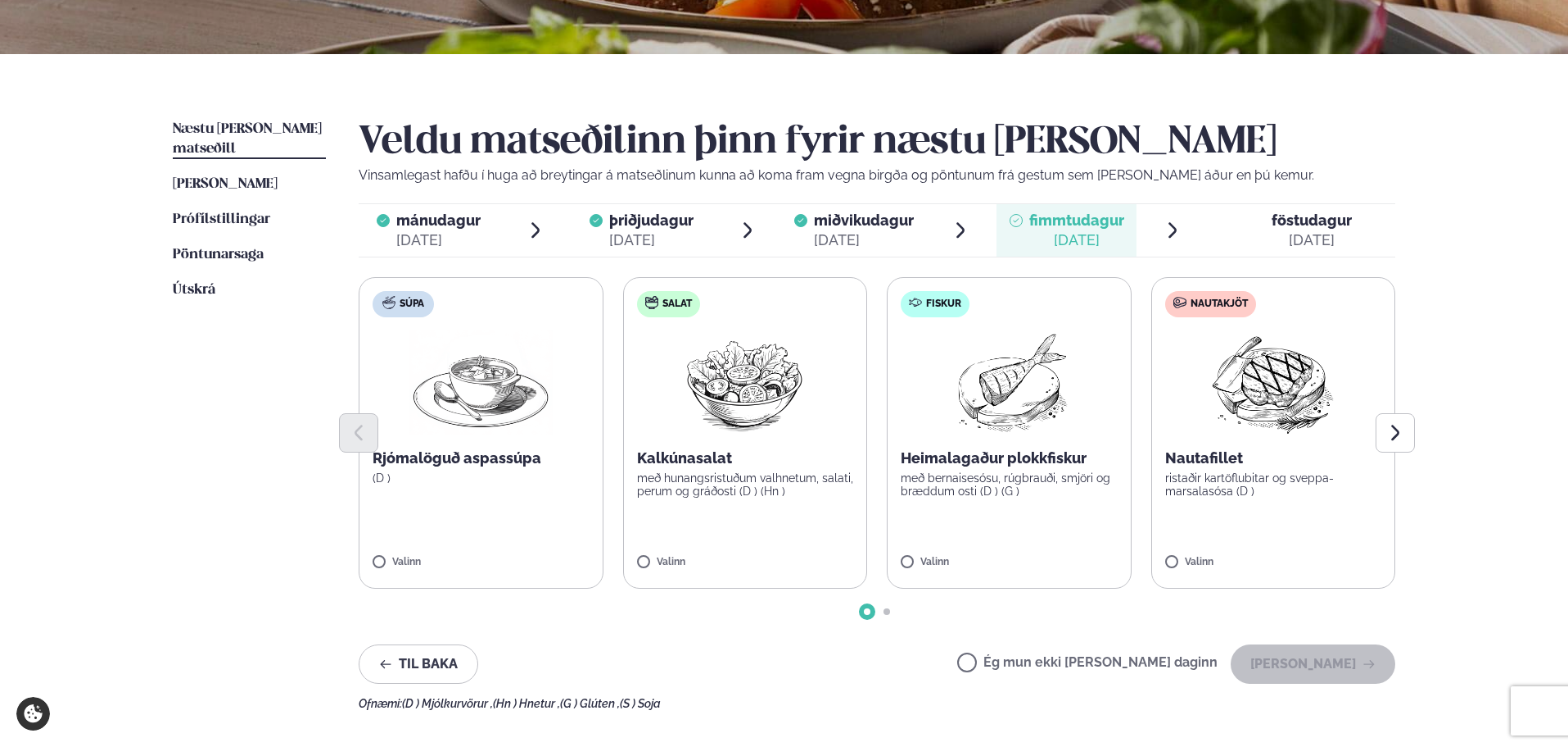
click at [705, 510] on label "Salat Kalkúnasalat með hunangsristuðum valhnetum, salati, perum og gráðosti (D …" at bounding box center [745, 432] width 245 height 311
click at [1312, 651] on button "[PERSON_NAME]" at bounding box center [1314, 663] width 165 height 39
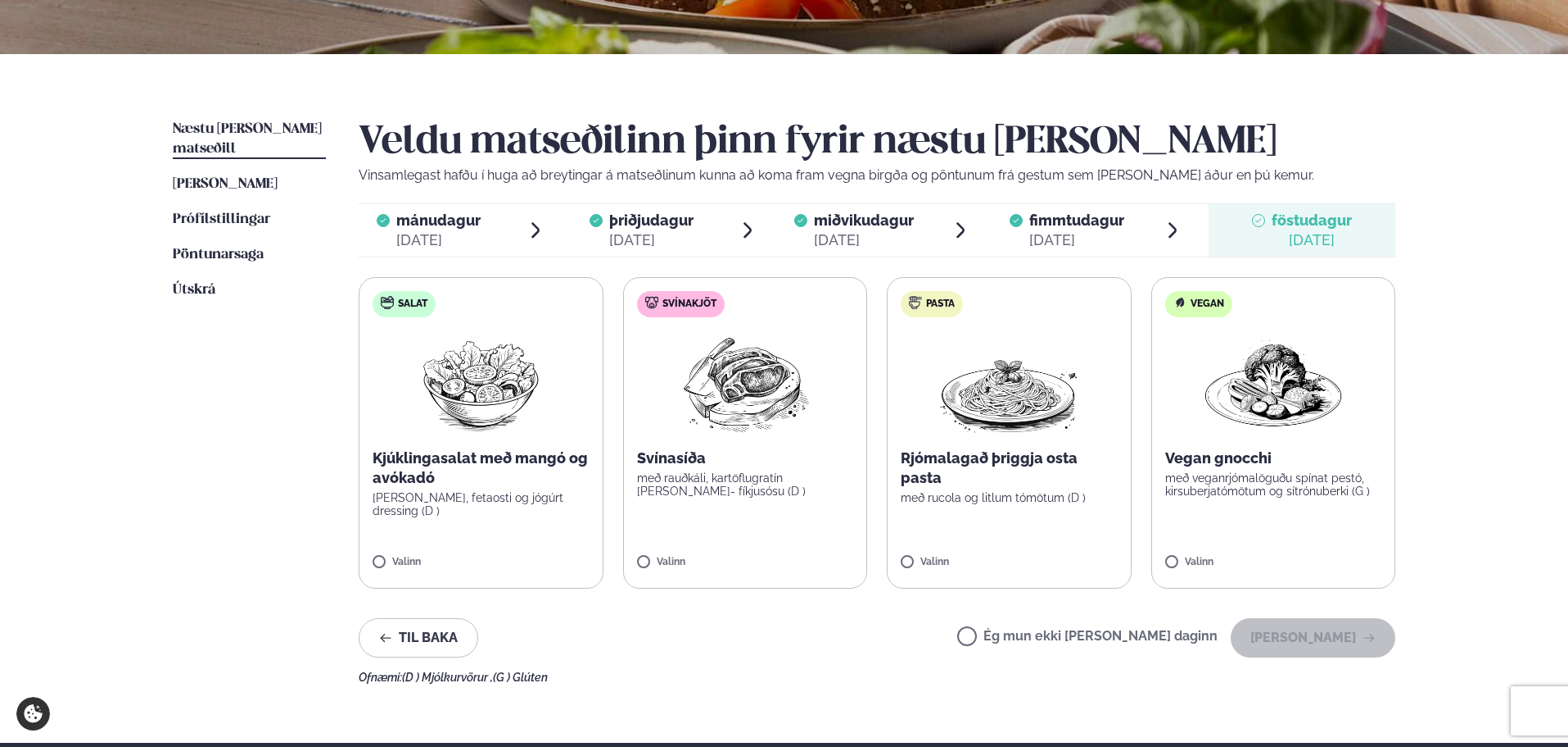
click at [1116, 633] on label "Ég mun ekki [PERSON_NAME] daginn" at bounding box center [1087, 638] width 260 height 17
click at [1299, 638] on button "[PERSON_NAME]" at bounding box center [1314, 638] width 165 height 39
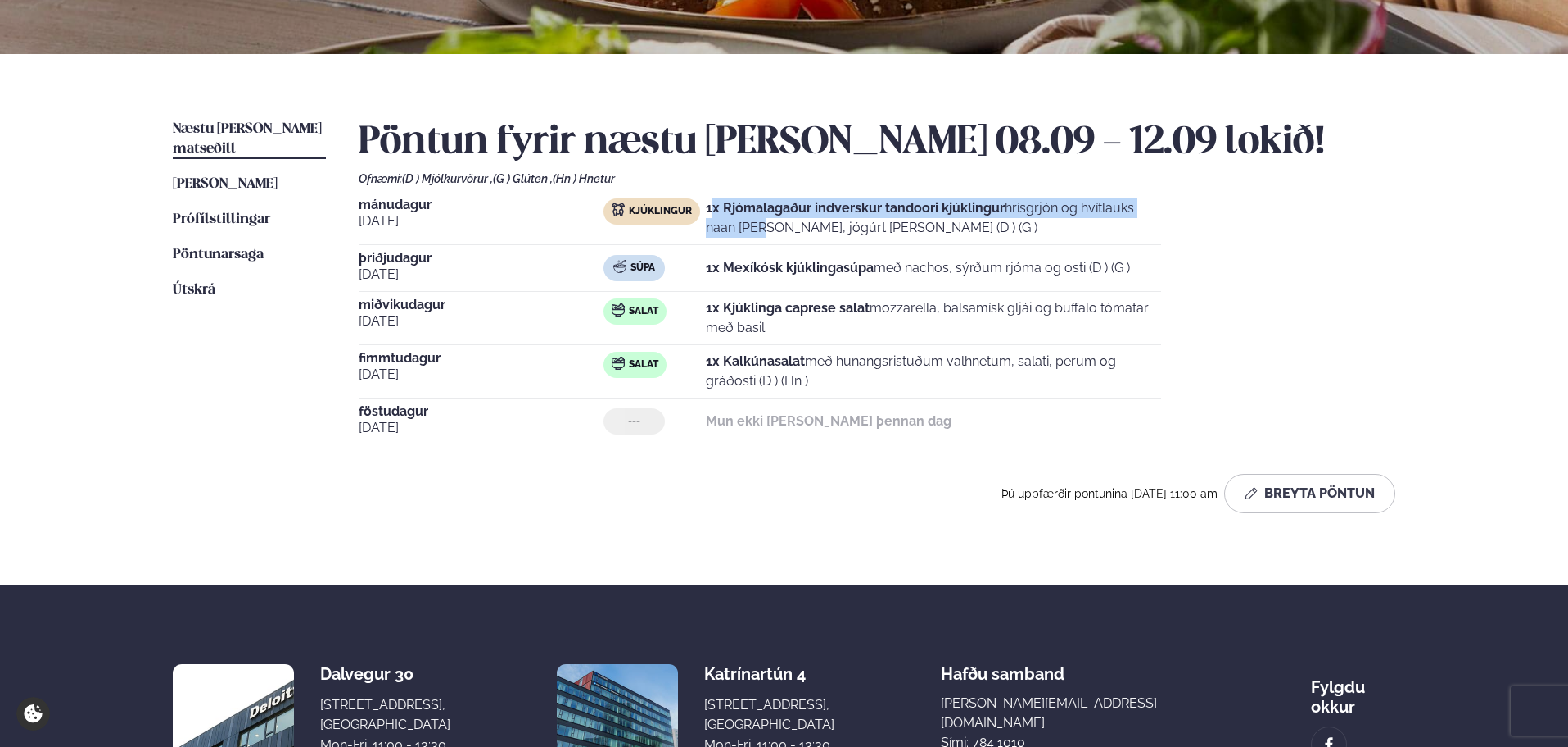
drag, startPoint x: 711, startPoint y: 205, endPoint x: 1117, endPoint y: 211, distance: 406.0
click at [1117, 211] on p "1x Rjómalagaður indverskur tandoori kjúklingur hrísgrjón og hvítlauks naan [PER…" at bounding box center [934, 218] width 456 height 39
click at [1118, 226] on p "1x Rjómalagaður indverskur tandoori kjúklingur hrísgrjón og hvítlauks naan [PER…" at bounding box center [934, 218] width 456 height 39
drag, startPoint x: 719, startPoint y: 211, endPoint x: 1138, endPoint y: 220, distance: 419.1
click at [1138, 220] on p "1x Rjómalagaður indverskur tandoori kjúklingur hrísgrjón og hvítlauks naan [PER…" at bounding box center [934, 218] width 456 height 39
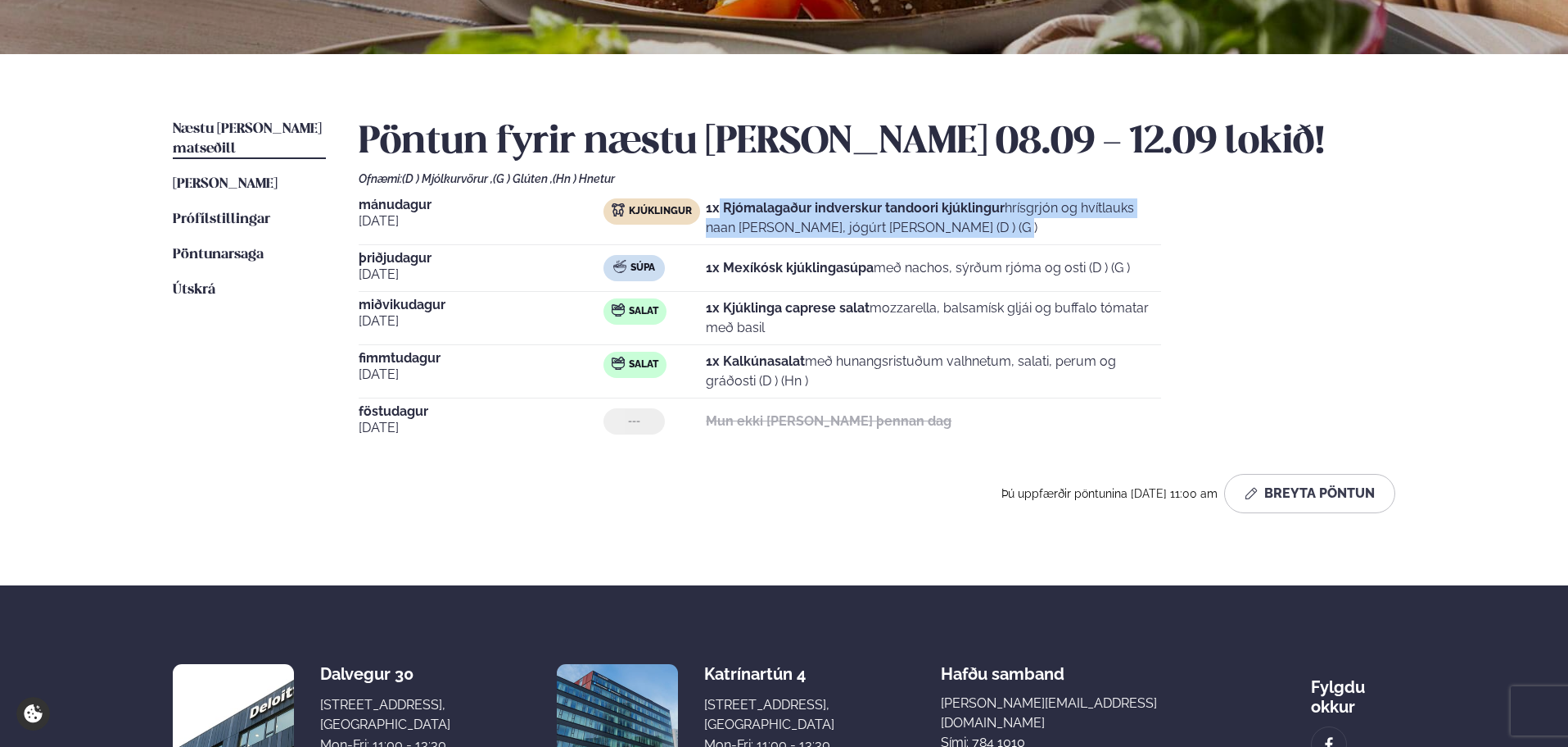
click at [1138, 220] on p "1x Rjómalagaður indverskur tandoori kjúklingur hrísgrjón og hvítlauks naan [PER…" at bounding box center [934, 218] width 456 height 39
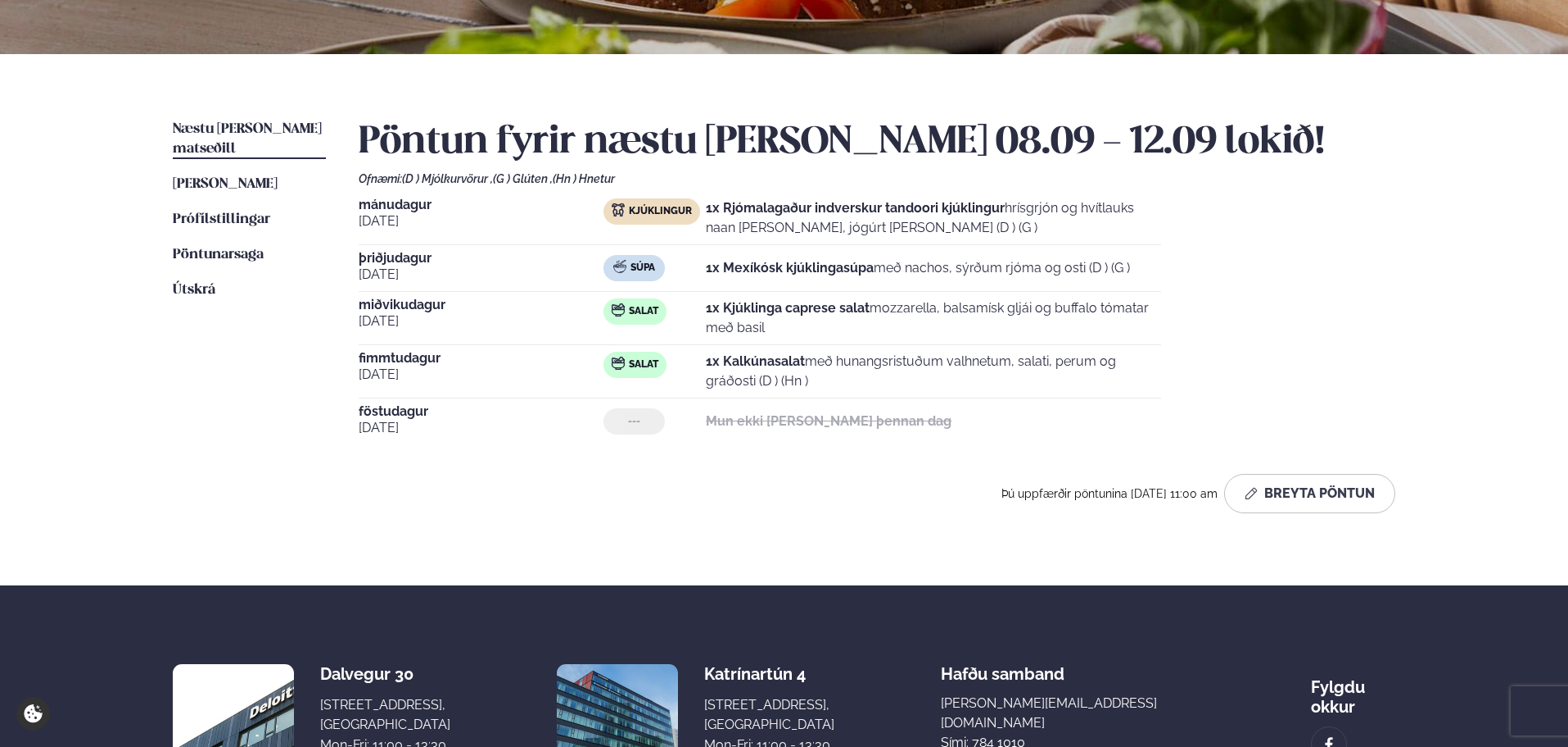
drag, startPoint x: 712, startPoint y: 266, endPoint x: 1185, endPoint y: 261, distance: 473.0
click at [1152, 258] on div "Súpa 1x Mexíkósk kjúklingasúpa með nachos, sýrðum rjóma og osti (D ) (G )" at bounding box center [882, 267] width 558 height 26
click at [1185, 262] on div "[DATE] Kjúklingur 1x Rjómalagaður indverskur tandoori kjúklingur hrísgrjón og h…" at bounding box center [877, 322] width 1036 height 246
drag, startPoint x: 896, startPoint y: 270, endPoint x: 1283, endPoint y: 279, distance: 387.1
click at [1283, 279] on div "[DATE] Kjúklingur 1x Rjómalagaður indverskur tandoori kjúklingur hrísgrjón og h…" at bounding box center [877, 322] width 1036 height 246
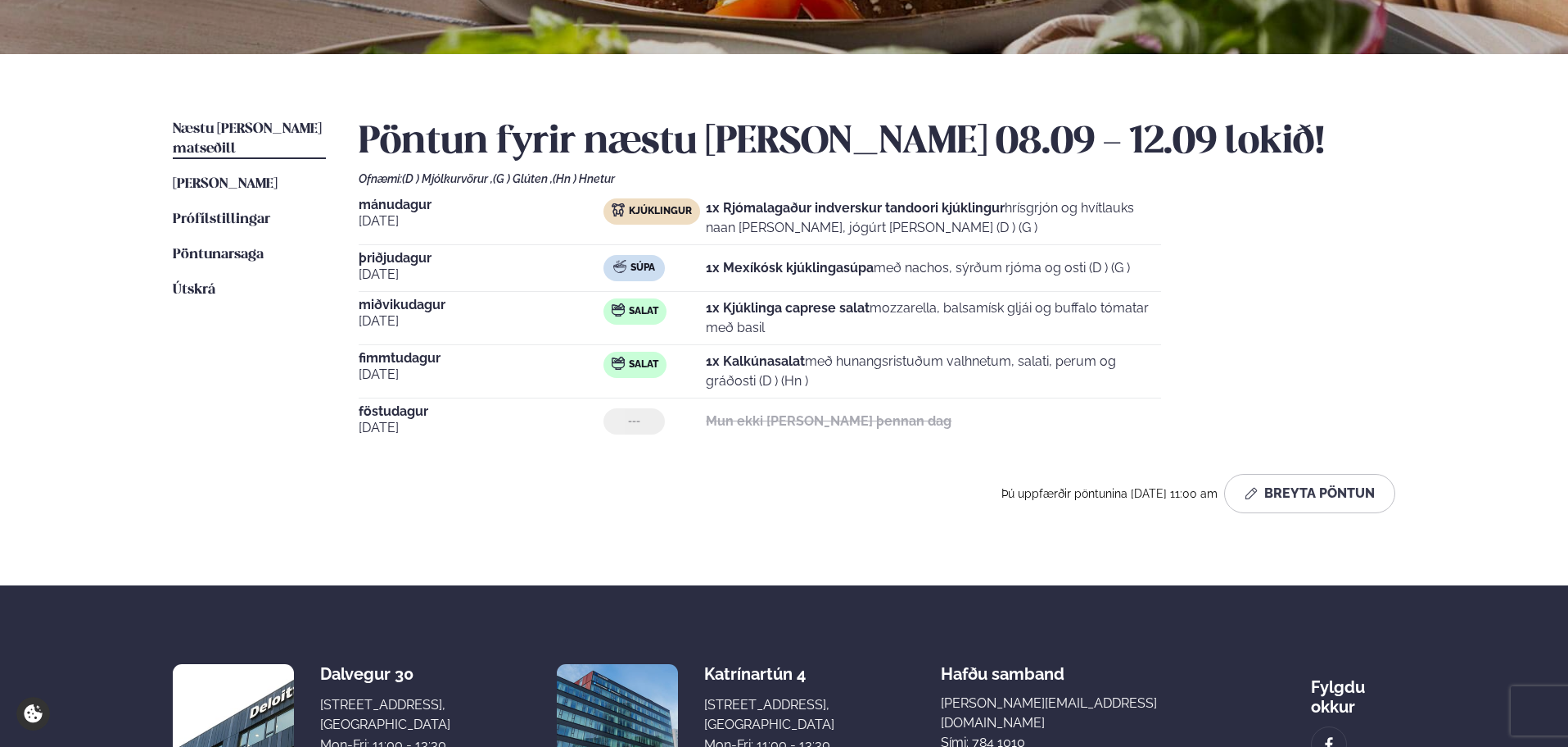
click at [1283, 279] on div "[DATE] Kjúklingur 1x Rjómalagaður indverskur tandoori kjúklingur hrísgrjón og h…" at bounding box center [877, 322] width 1036 height 246
drag, startPoint x: 703, startPoint y: 308, endPoint x: 1169, endPoint y: 326, distance: 466.3
click at [1169, 326] on div "[DATE] Kjúklingur 1x Rjómalagaður indverskur tandoori kjúklingur hrísgrjón og h…" at bounding box center [877, 322] width 1036 height 246
click at [1179, 328] on div "[DATE] Kjúklingur 1x Rjómalagaður indverskur tandoori kjúklingur hrísgrjón og h…" at bounding box center [877, 322] width 1036 height 246
drag, startPoint x: 796, startPoint y: 305, endPoint x: 1036, endPoint y: 318, distance: 240.4
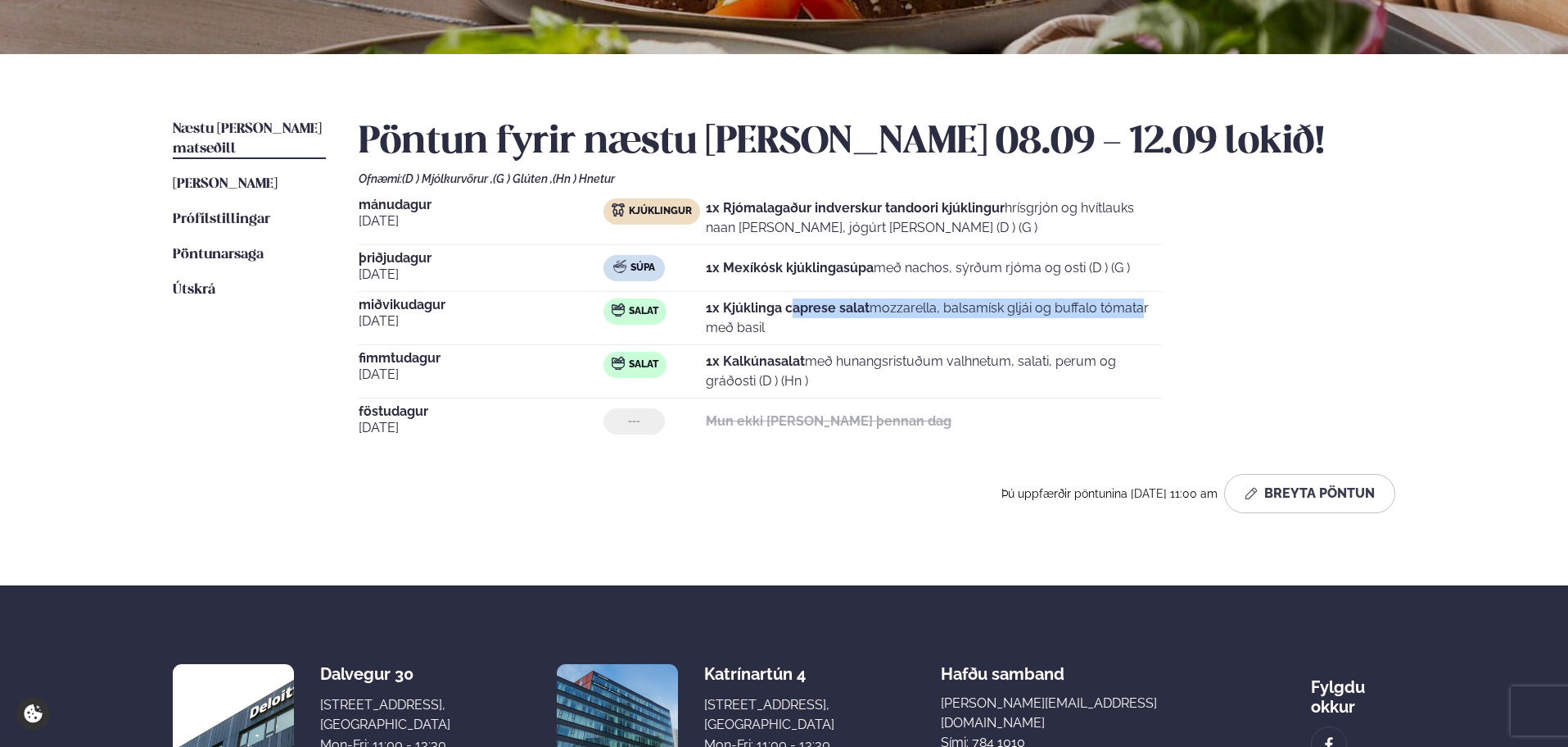
click at [1065, 312] on p "1x Kjúklinga caprese salat mozzarella, balsamísk gljái og buffalo tómatar með b…" at bounding box center [934, 318] width 456 height 39
drag, startPoint x: 891, startPoint y: 367, endPoint x: 1104, endPoint y: 377, distance: 213.2
click at [1104, 377] on p "1x Kalkúnasalat með hunangsristuðum valhnetum, salati, perum og gráðosti (D ) (…" at bounding box center [934, 371] width 456 height 39
click at [1199, 392] on div "[DATE] Kjúklingur 1x Rjómalagaður indverskur tandoori kjúklingur hrísgrjón og h…" at bounding box center [877, 322] width 1036 height 246
click at [219, 175] on link "[PERSON_NAME] matseðill [PERSON_NAME]" at bounding box center [225, 184] width 105 height 19
